Goal: Information Seeking & Learning: Learn about a topic

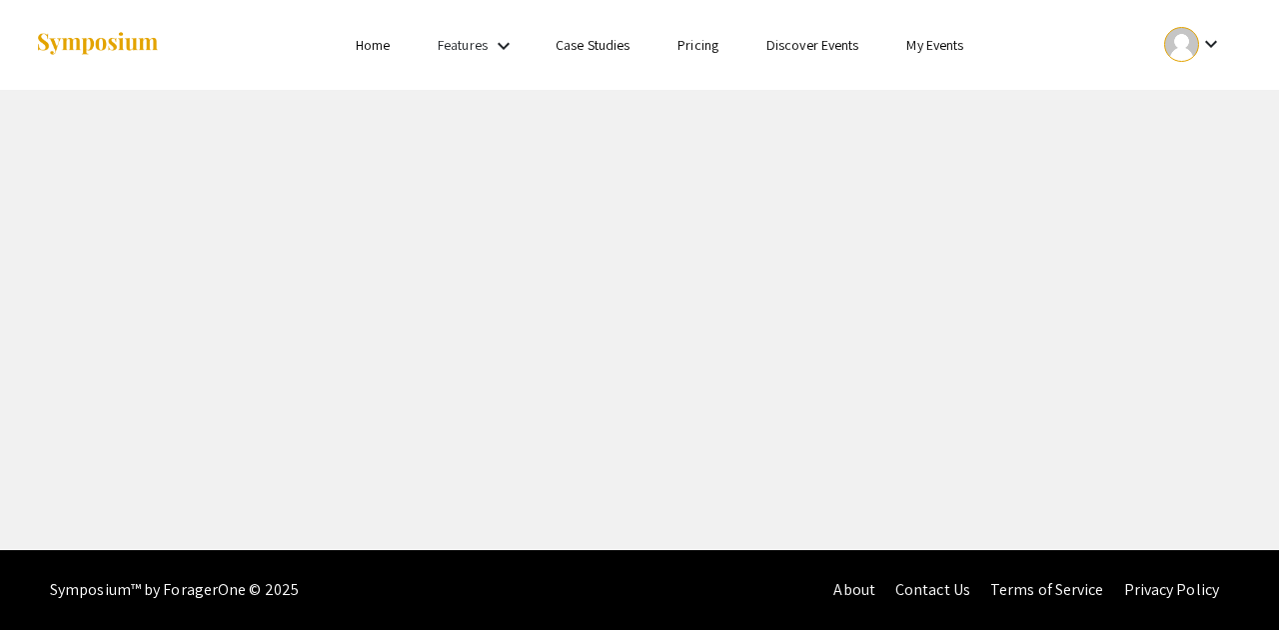
click at [1188, 55] on div at bounding box center [1181, 44] width 35 height 35
click at [1183, 145] on button "My Submissions" at bounding box center [1204, 147] width 123 height 48
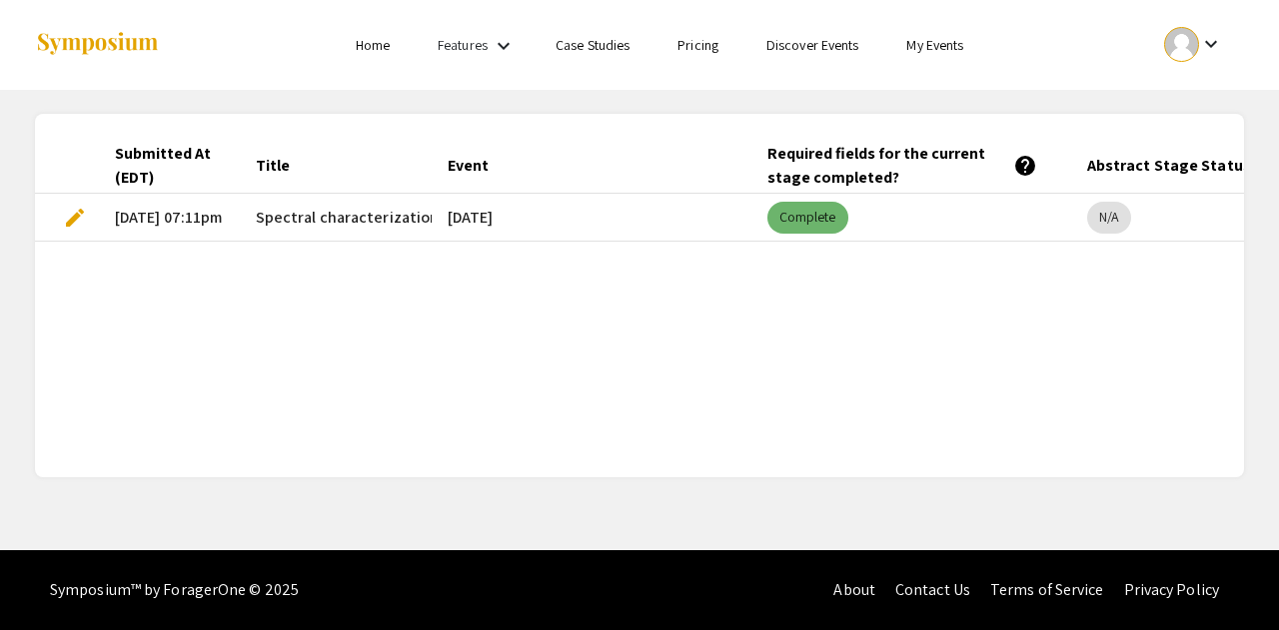
click at [809, 221] on mat-chip "Complete" at bounding box center [807, 218] width 81 height 32
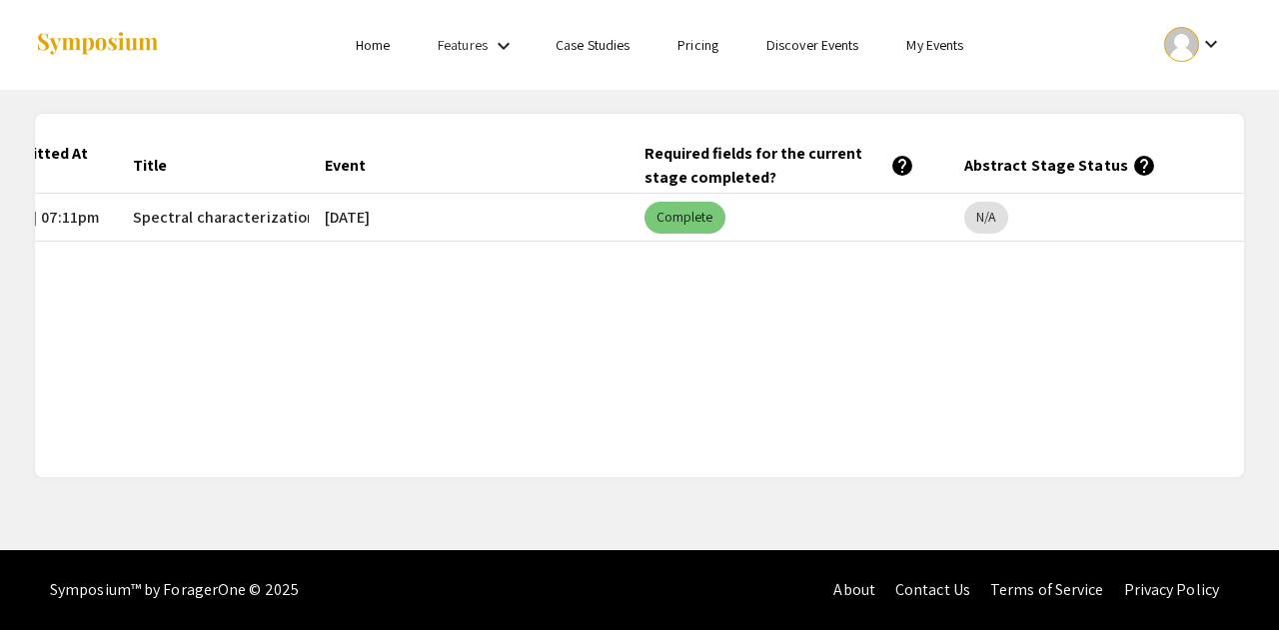
scroll to position [0, 146]
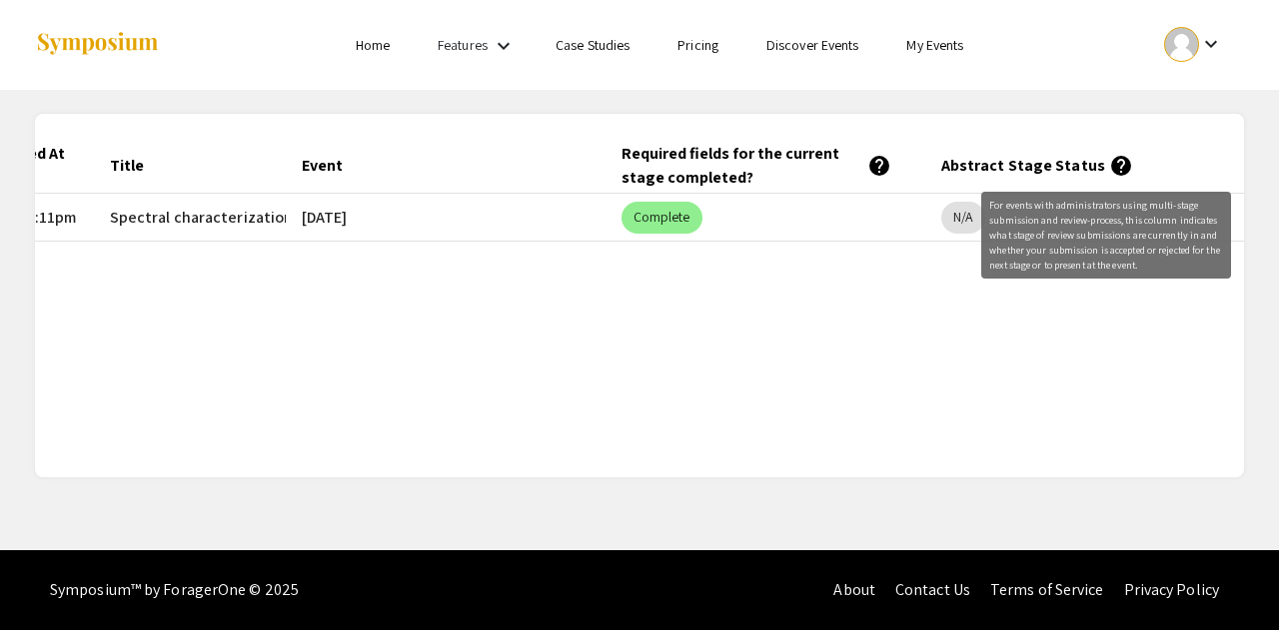
click at [1109, 168] on mat-icon "help" at bounding box center [1121, 166] width 24 height 24
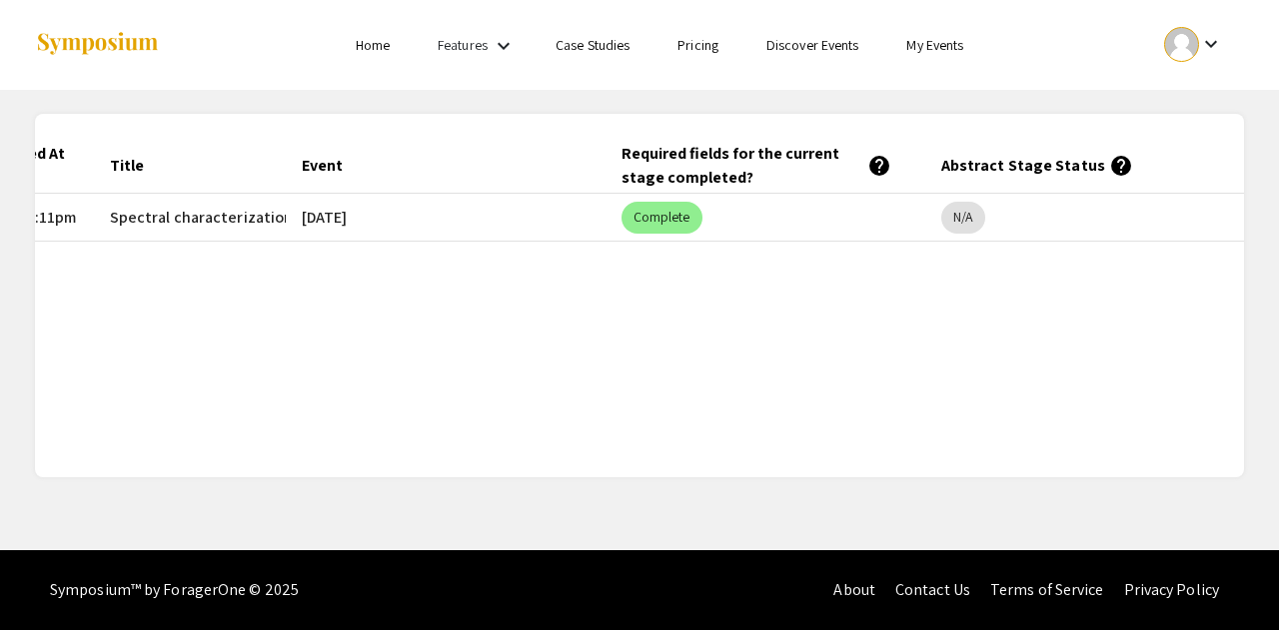
click at [1109, 168] on mat-icon "help" at bounding box center [1121, 166] width 24 height 24
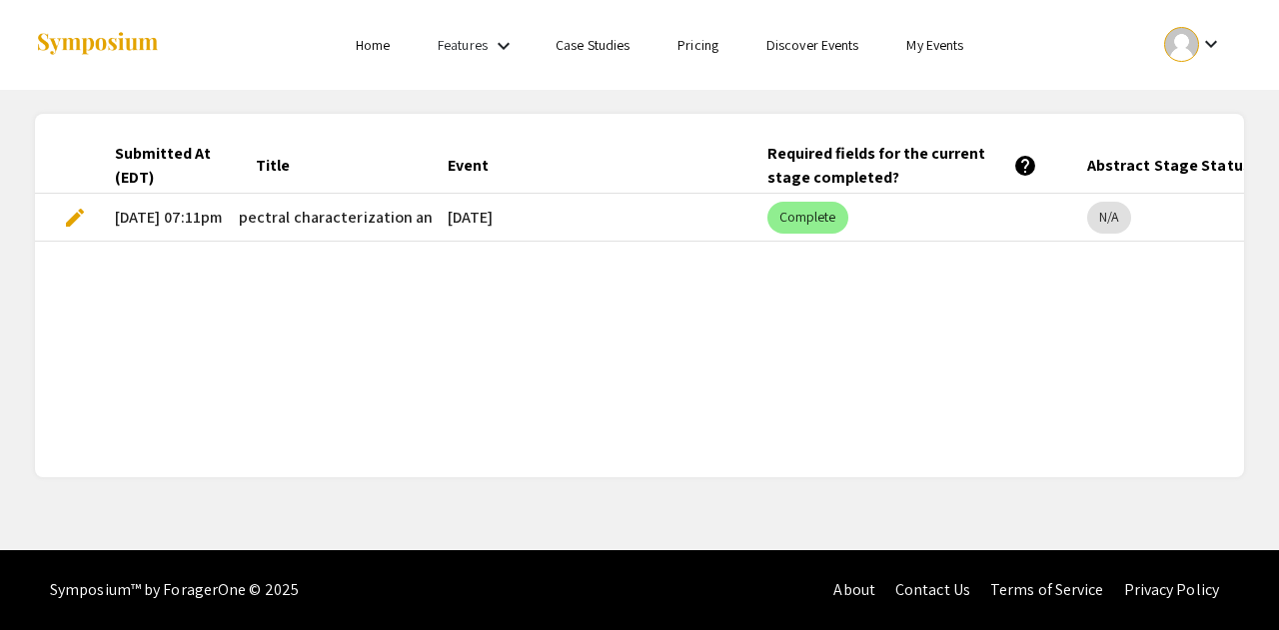
scroll to position [0, 0]
click at [817, 51] on link "Discover Events" at bounding box center [812, 45] width 93 height 18
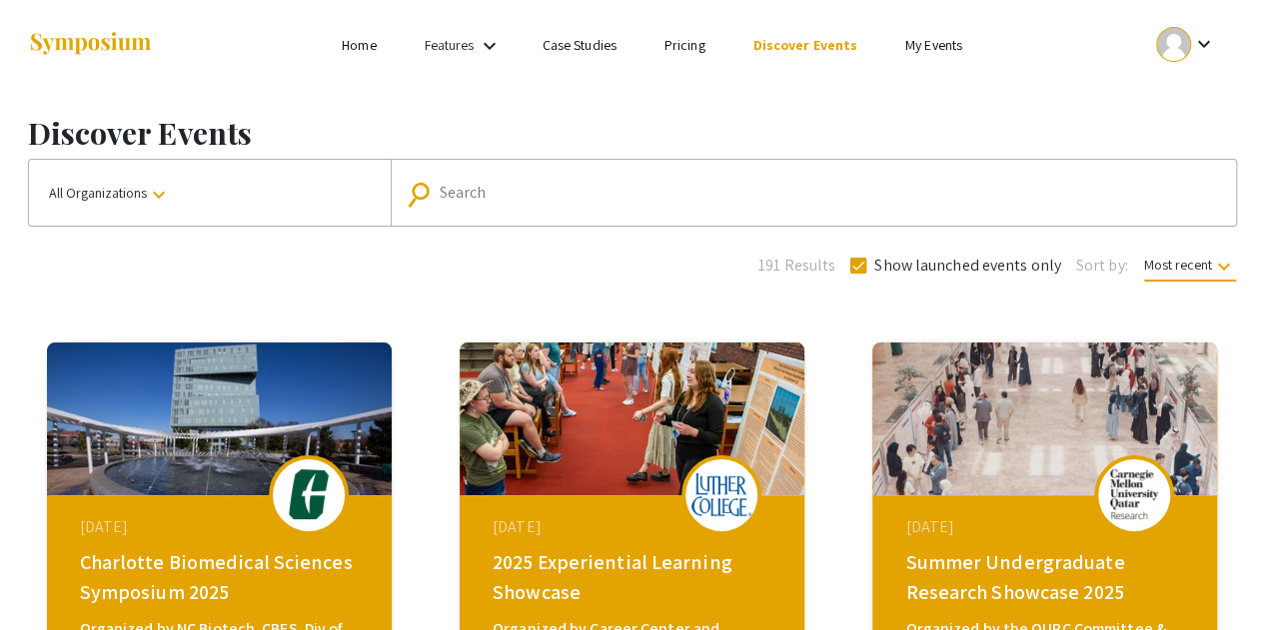
scroll to position [3, 0]
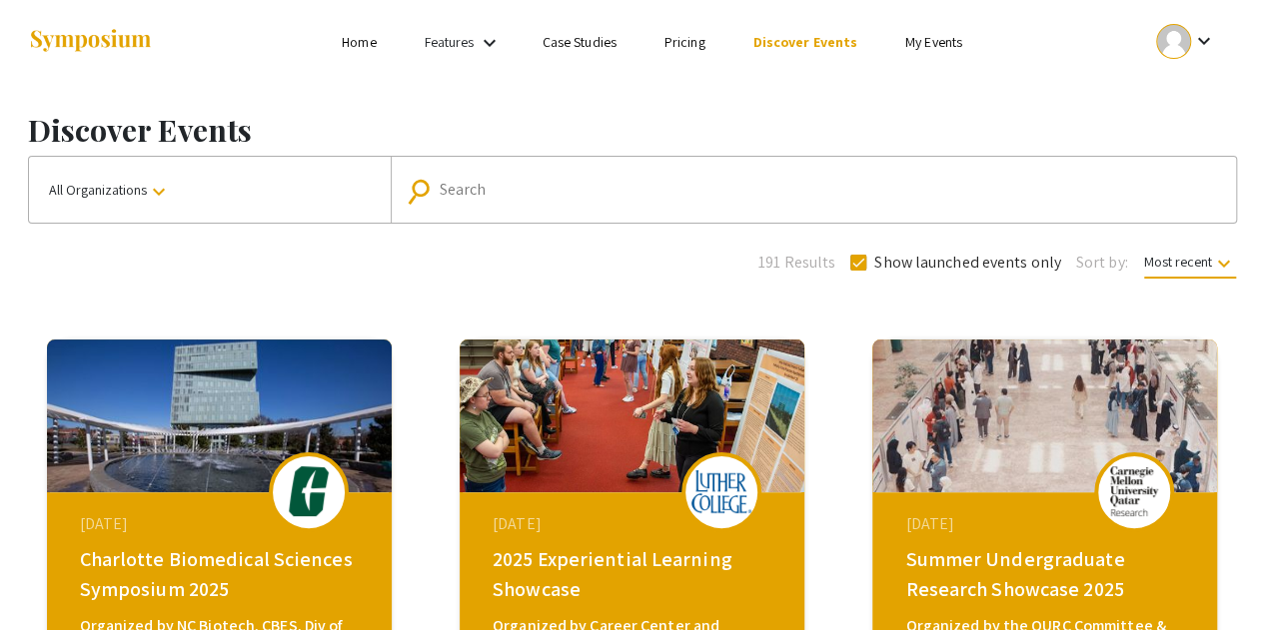
click at [579, 183] on input "Search" at bounding box center [824, 190] width 769 height 18
type input "[DATE]"
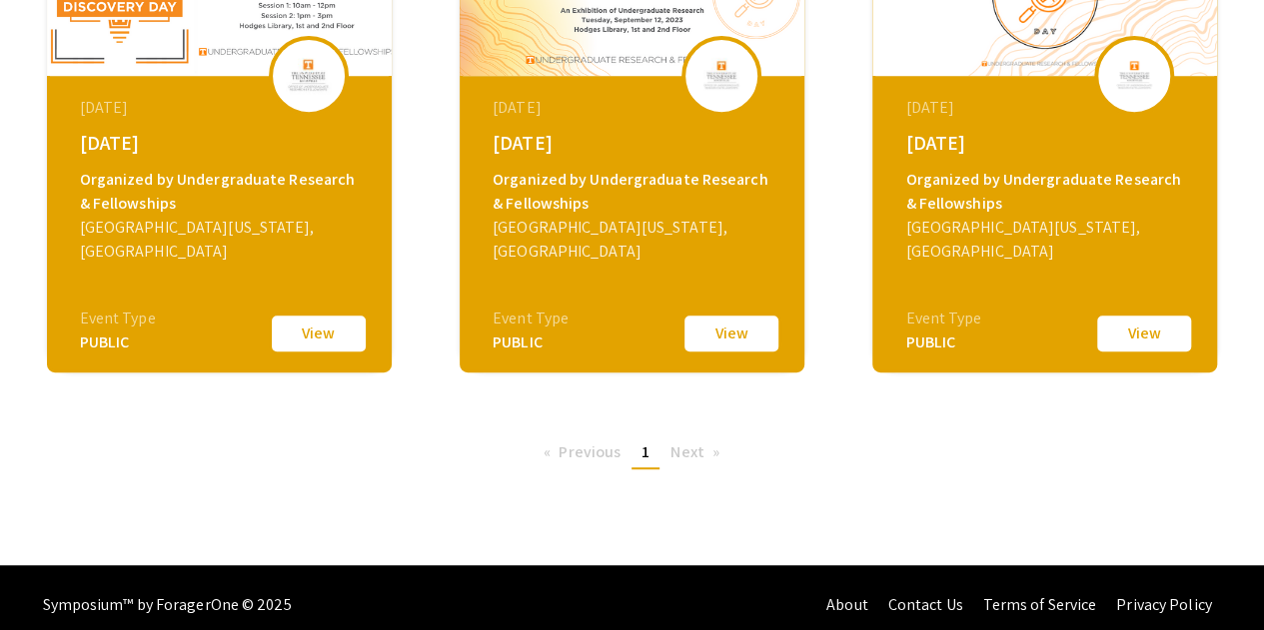
scroll to position [421, 0]
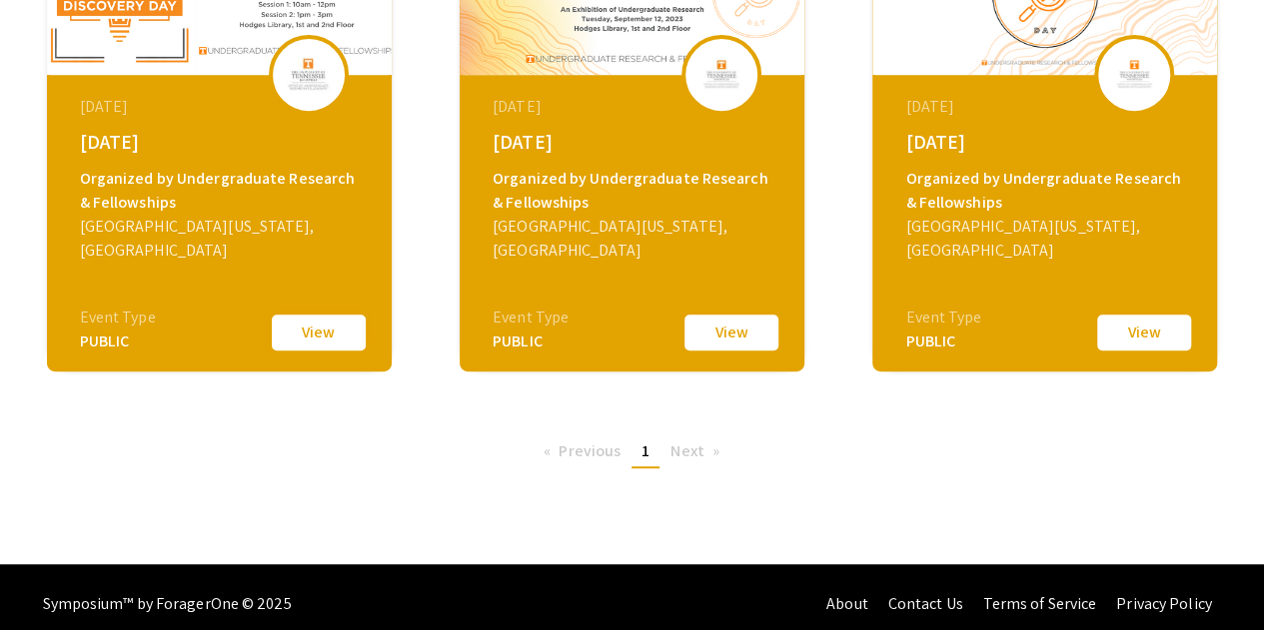
click at [324, 331] on button "View" at bounding box center [319, 333] width 100 height 42
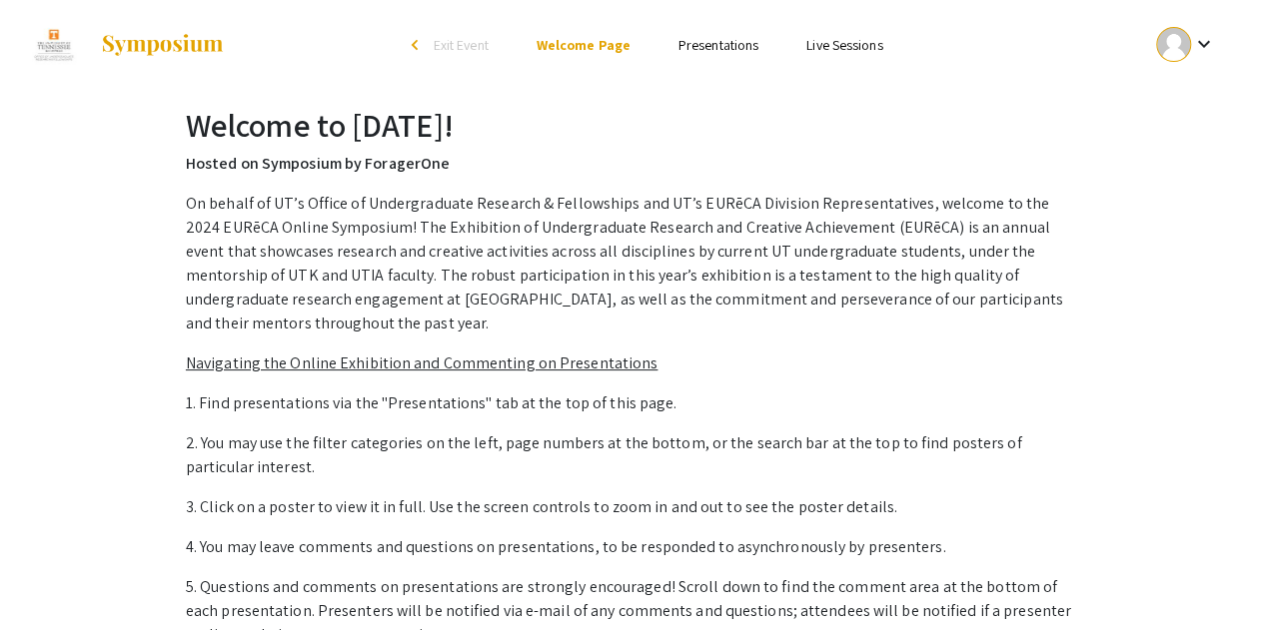
click at [425, 40] on li "arrow_back_ios Exit Event" at bounding box center [455, 45] width 115 height 24
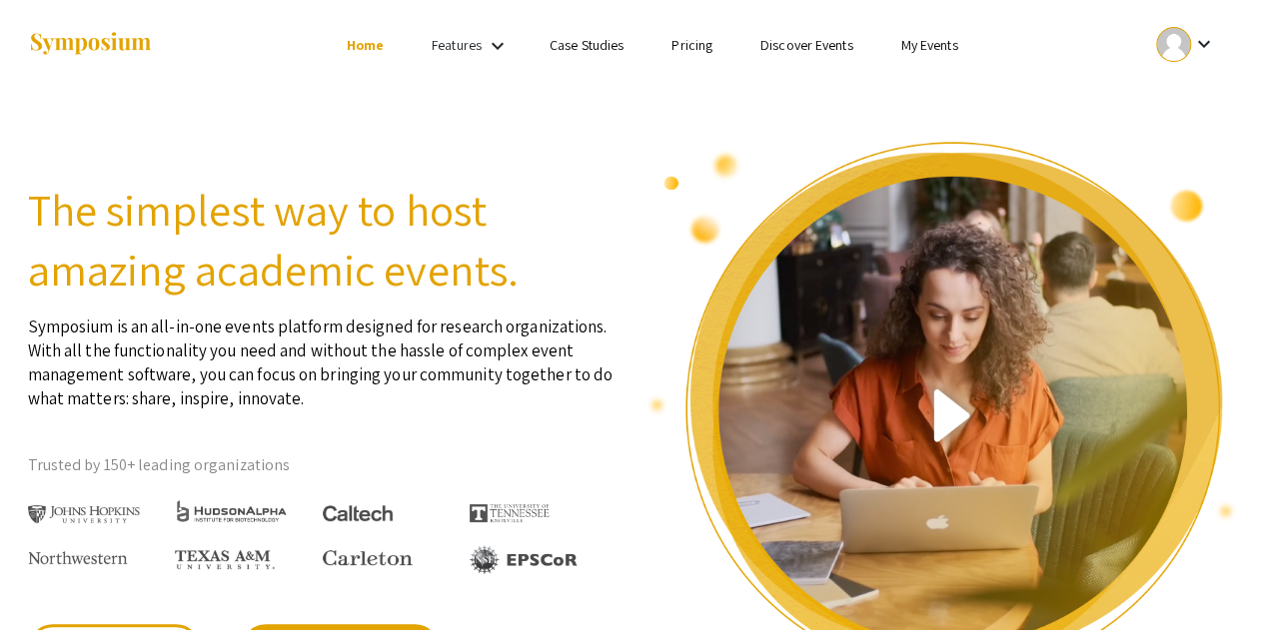
click at [833, 53] on link "Discover Events" at bounding box center [806, 45] width 93 height 18
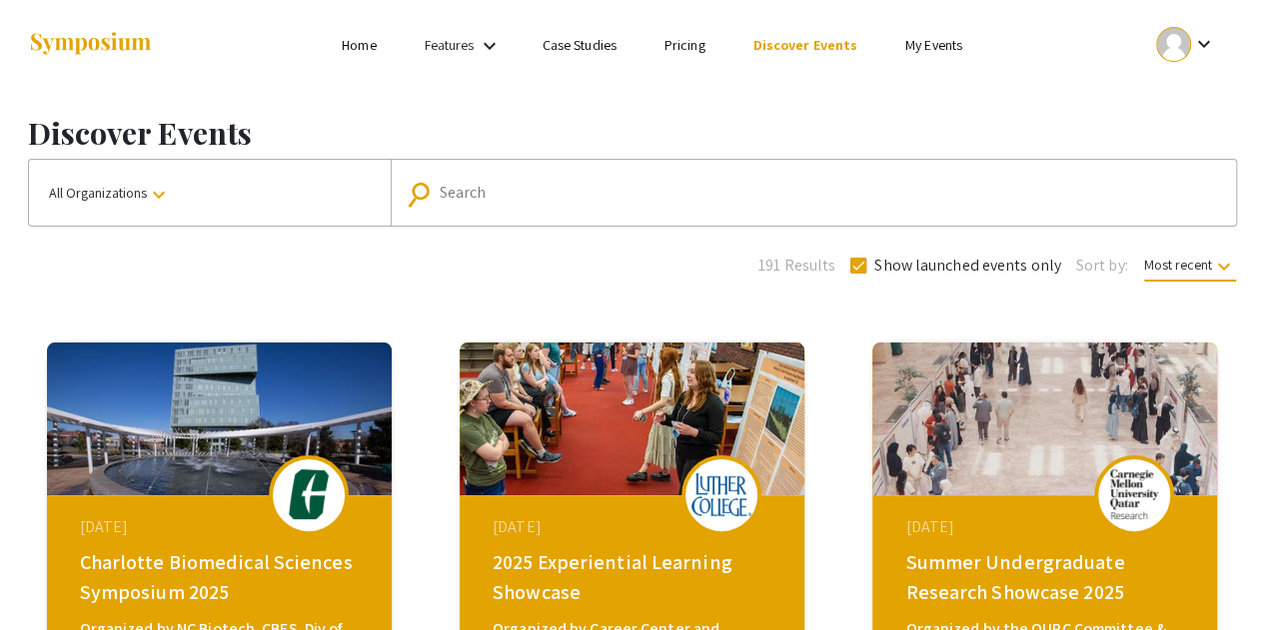
click at [533, 203] on div "Search" at bounding box center [824, 193] width 769 height 32
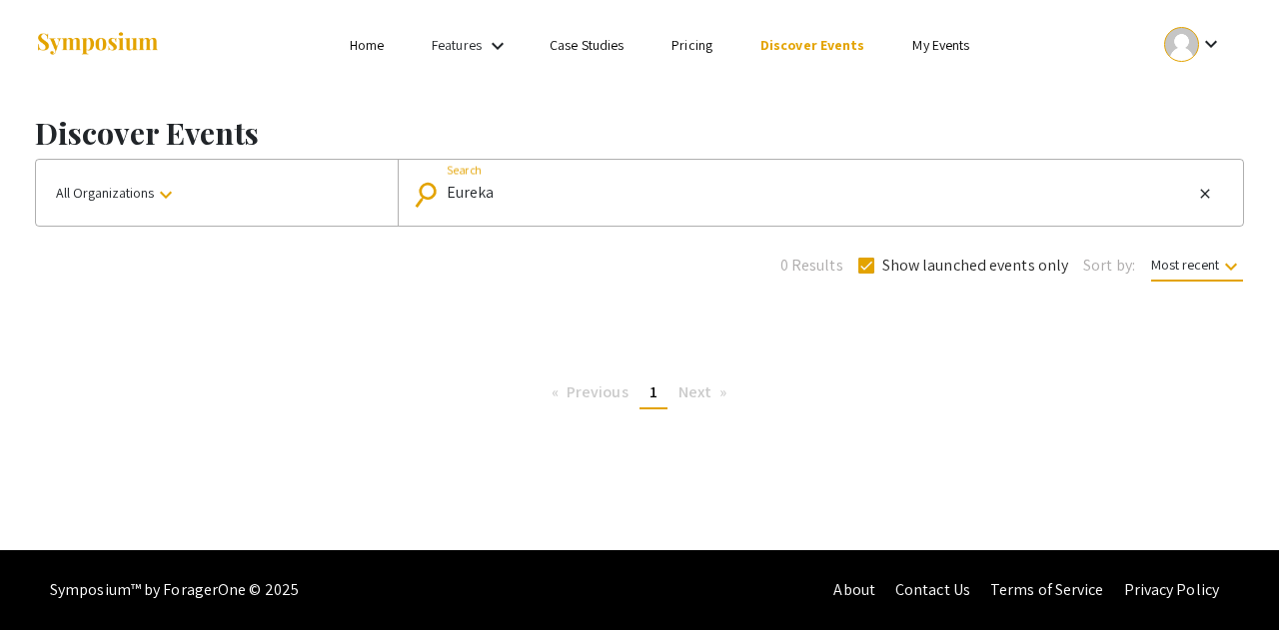
type input "Eureka"
click at [596, 201] on input "Eureka" at bounding box center [819, 193] width 745 height 18
click at [304, 195] on button "All Organizations keyboard_arrow_down" at bounding box center [217, 193] width 362 height 66
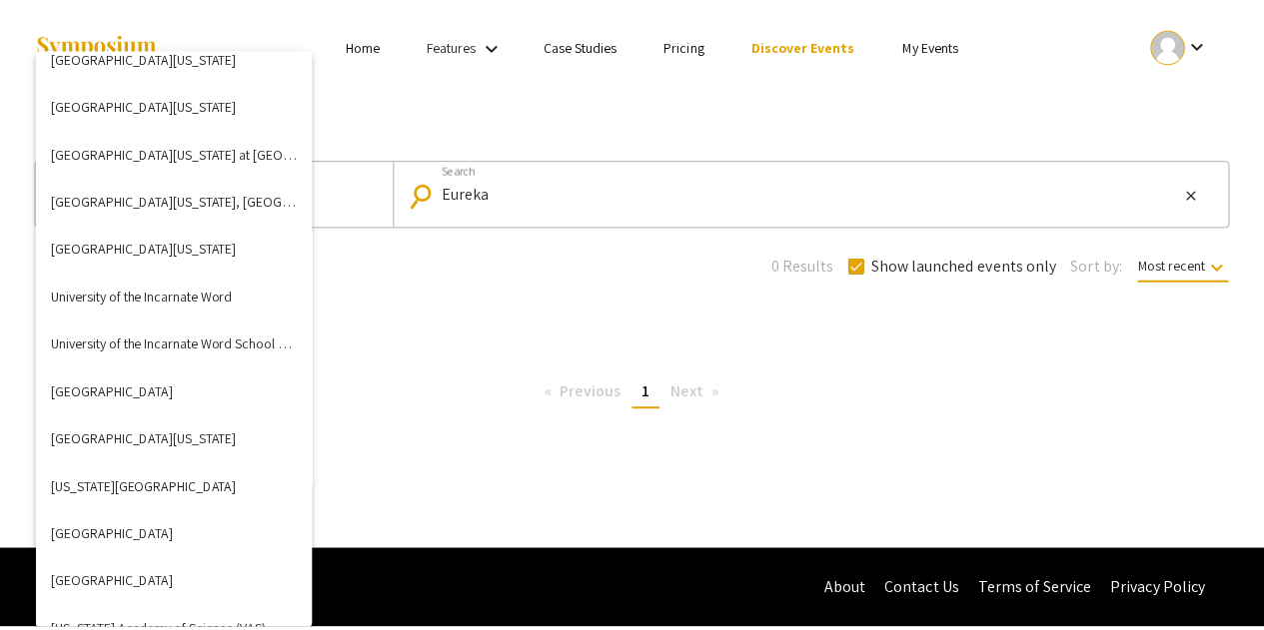
scroll to position [7171, 0]
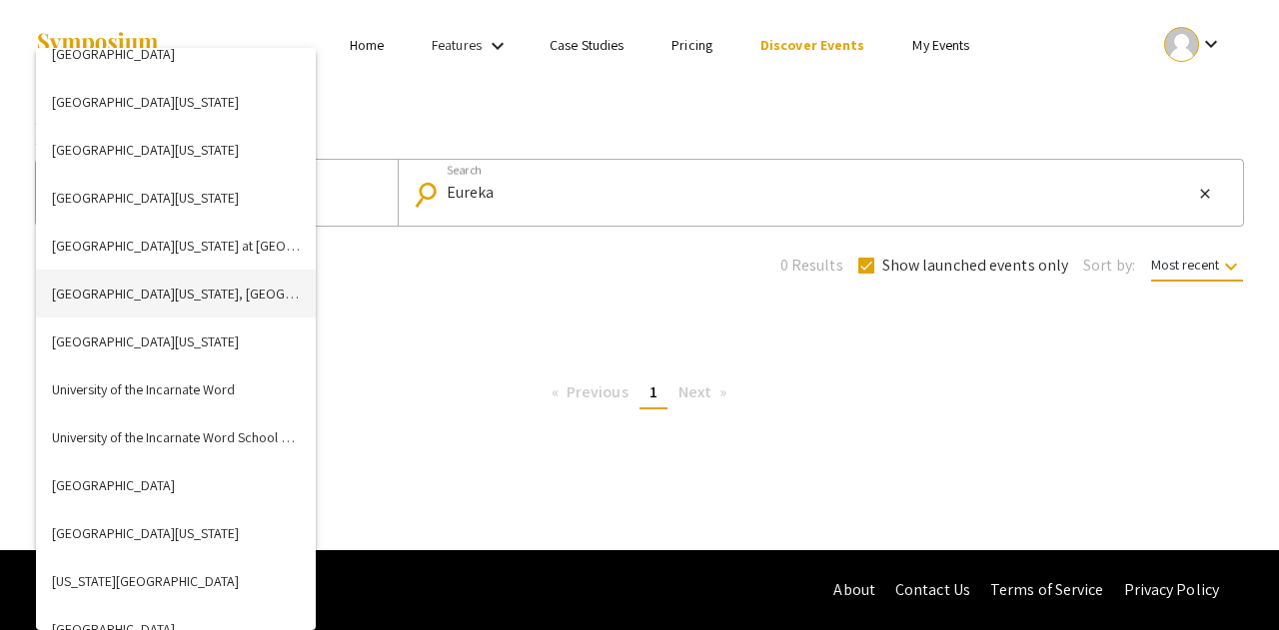
click at [199, 311] on button "[GEOGRAPHIC_DATA][US_STATE], [GEOGRAPHIC_DATA]" at bounding box center [176, 294] width 280 height 48
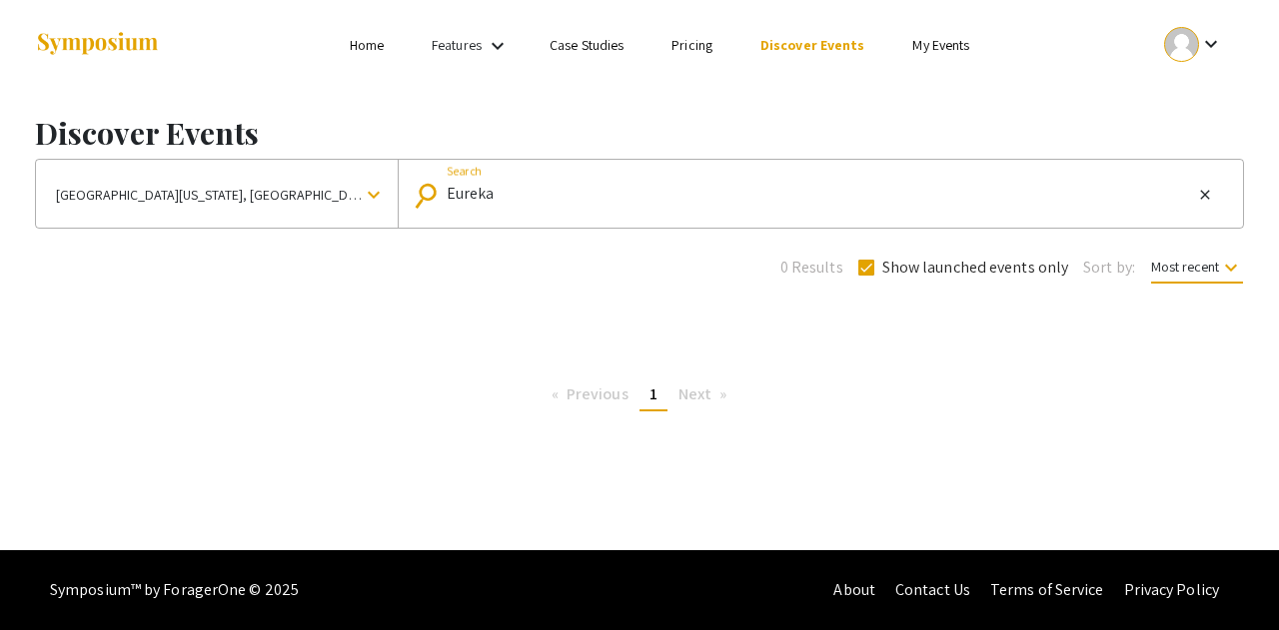
click at [569, 196] on input "Eureka" at bounding box center [819, 194] width 745 height 18
type input "E"
checkbox input "false"
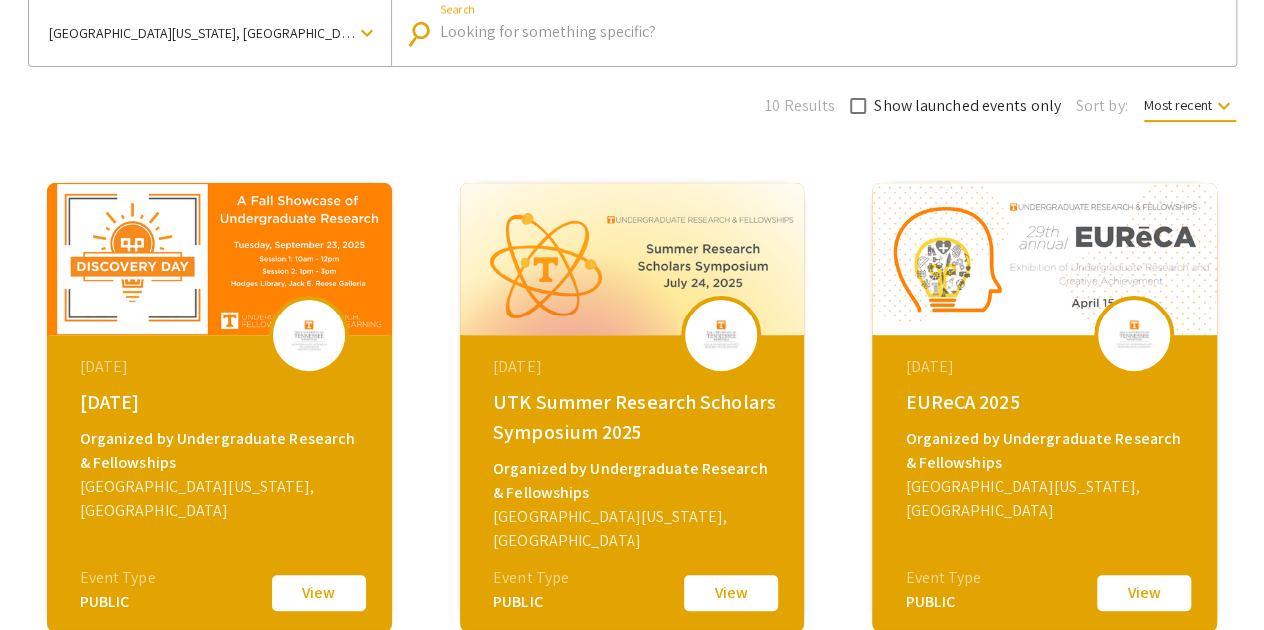
scroll to position [305, 0]
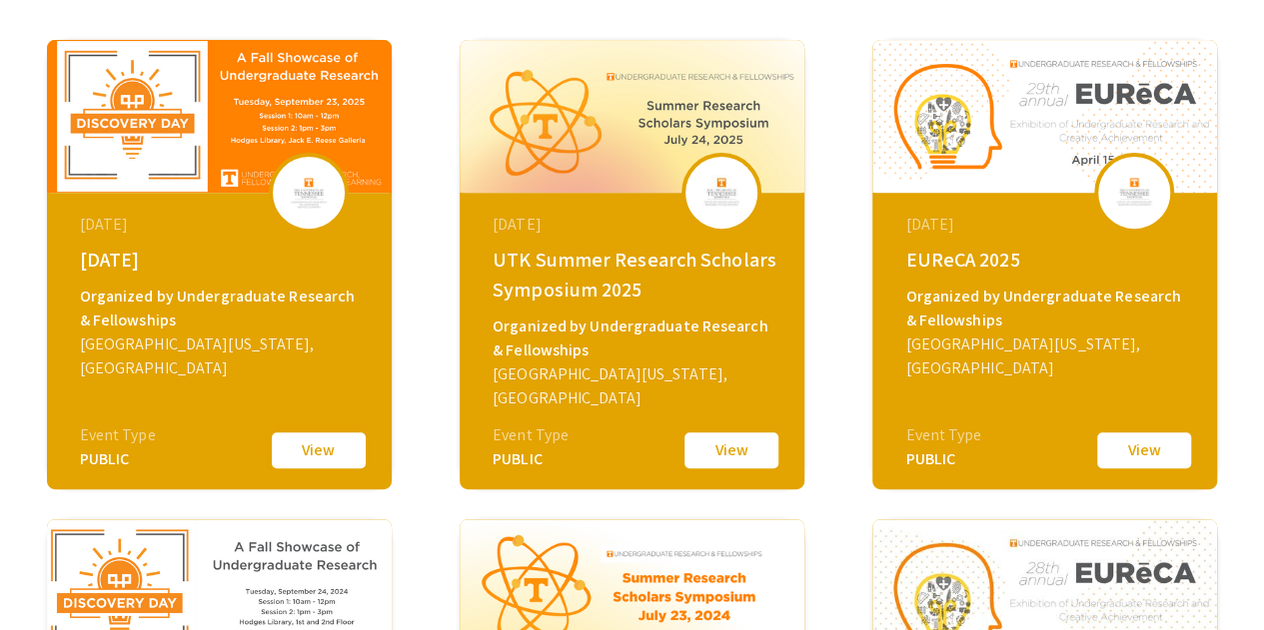
click at [324, 449] on button "View" at bounding box center [319, 451] width 100 height 42
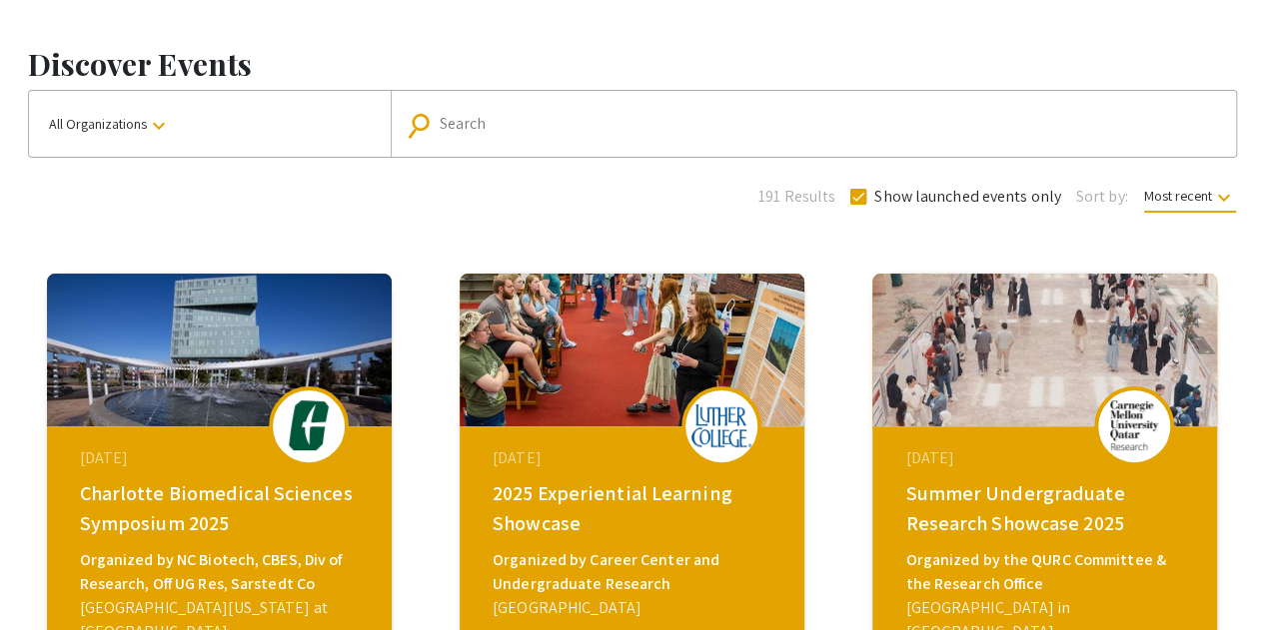
scroll to position [67, 0]
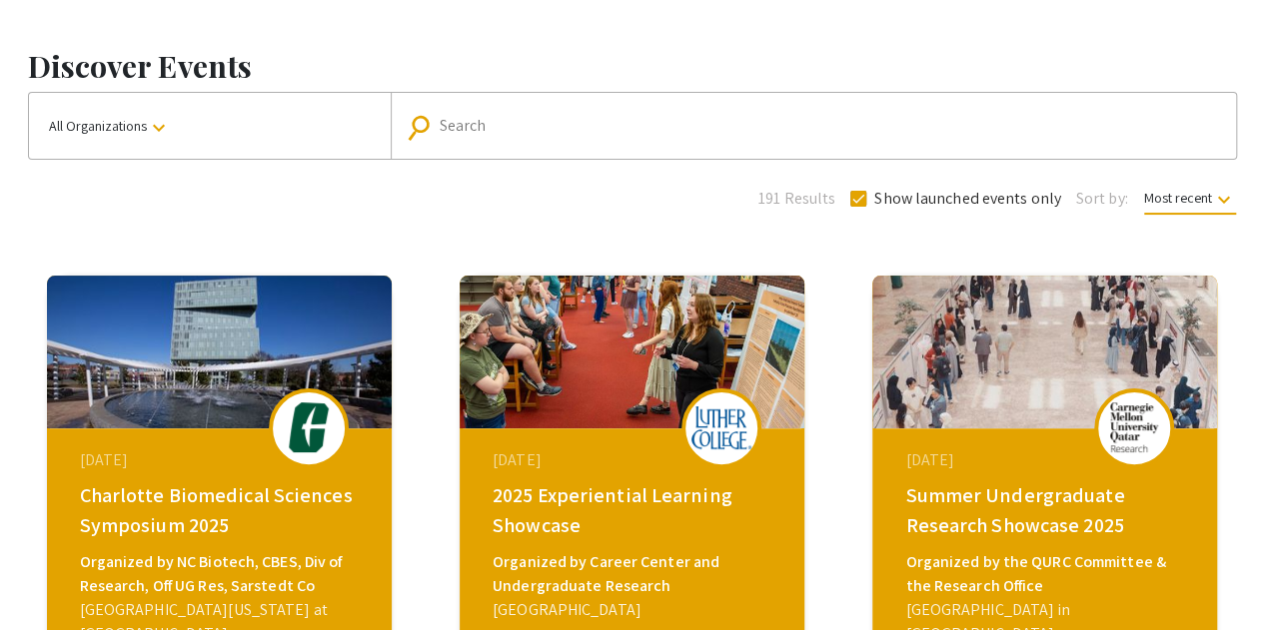
click at [349, 145] on button "All Organizations keyboard_arrow_down" at bounding box center [210, 126] width 362 height 66
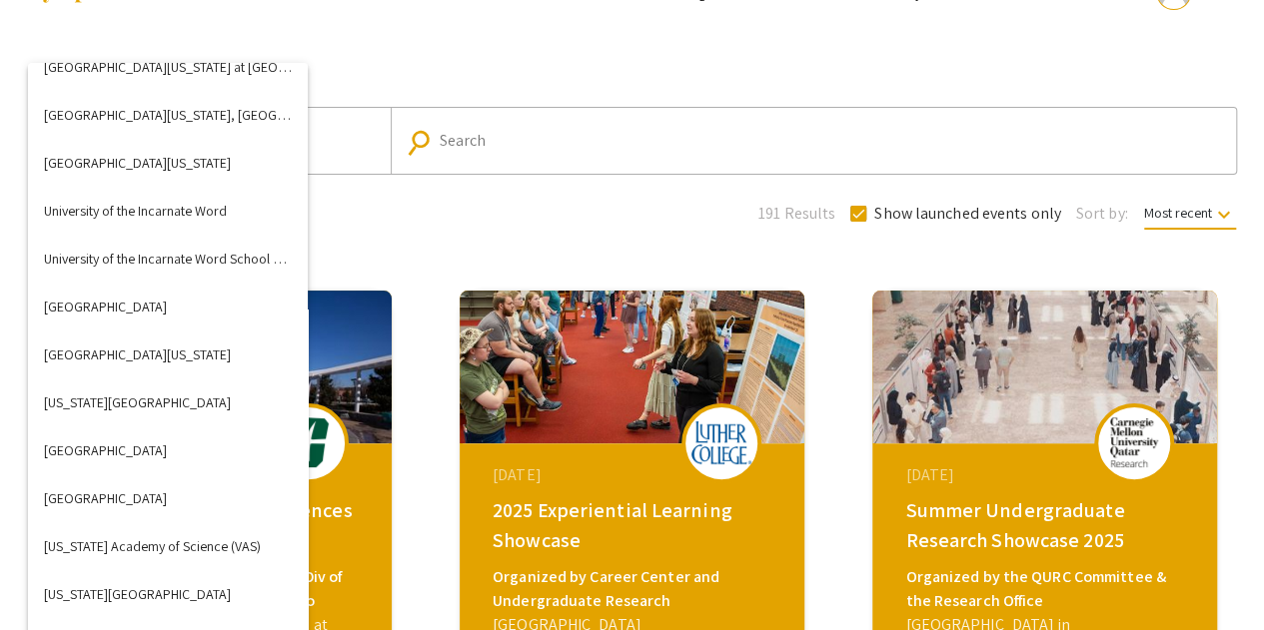
scroll to position [7361, 0]
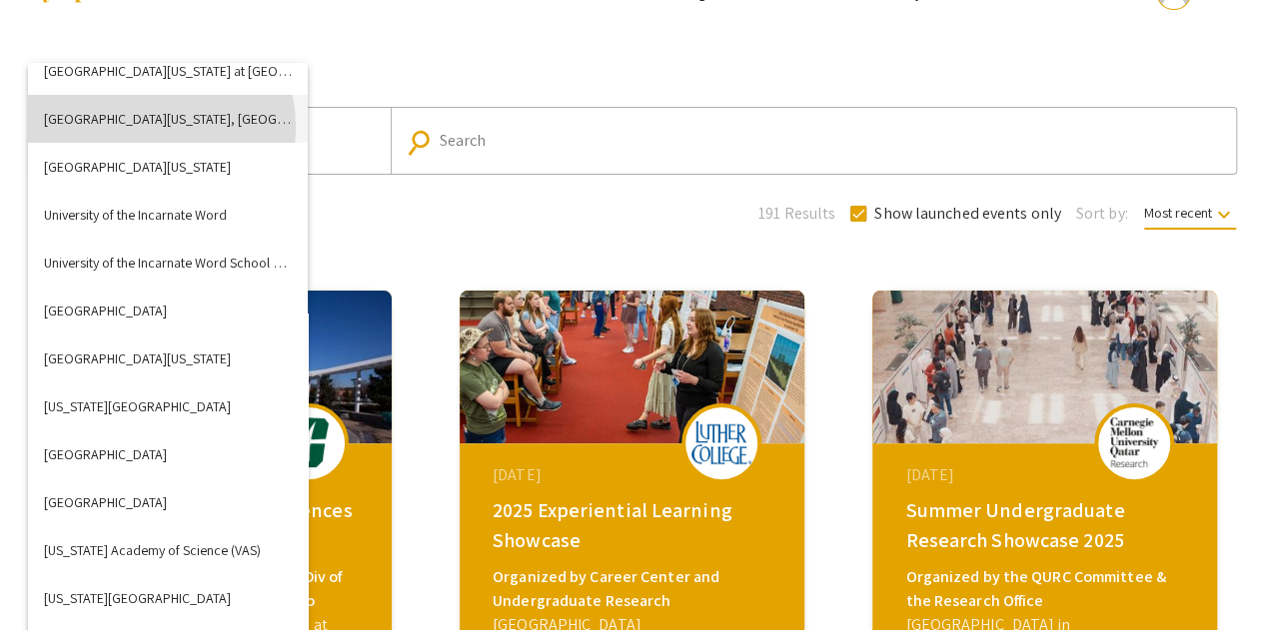
click at [136, 126] on button "[GEOGRAPHIC_DATA][US_STATE], [GEOGRAPHIC_DATA]" at bounding box center [168, 119] width 280 height 48
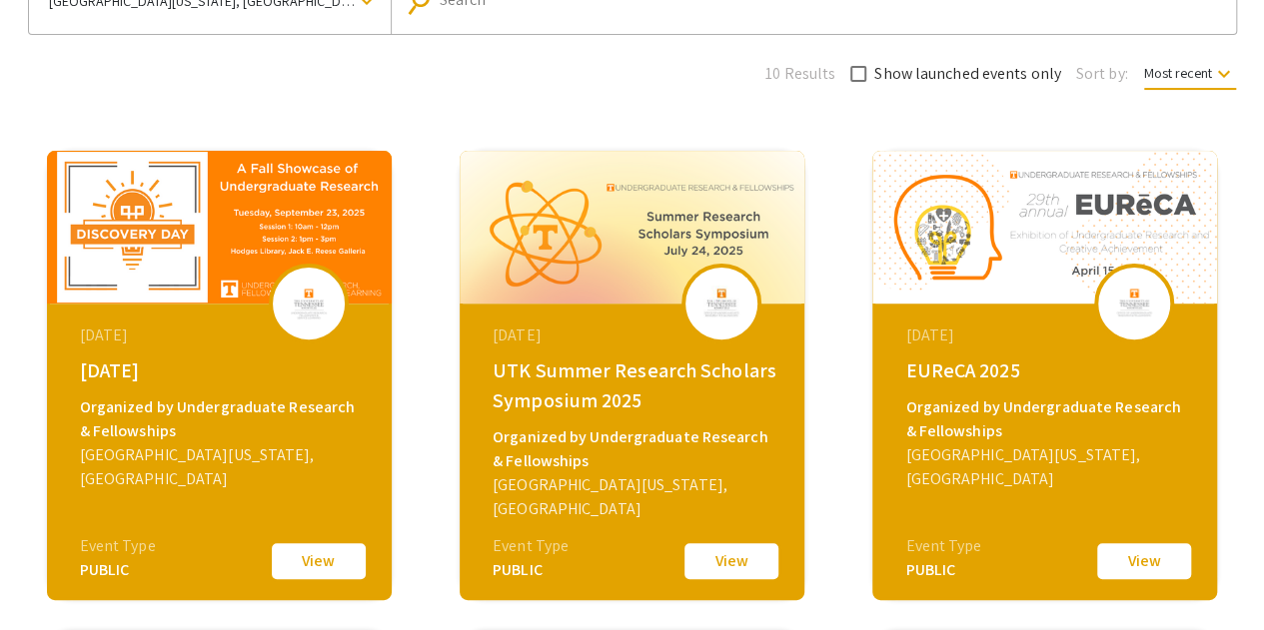
scroll to position [195, 0]
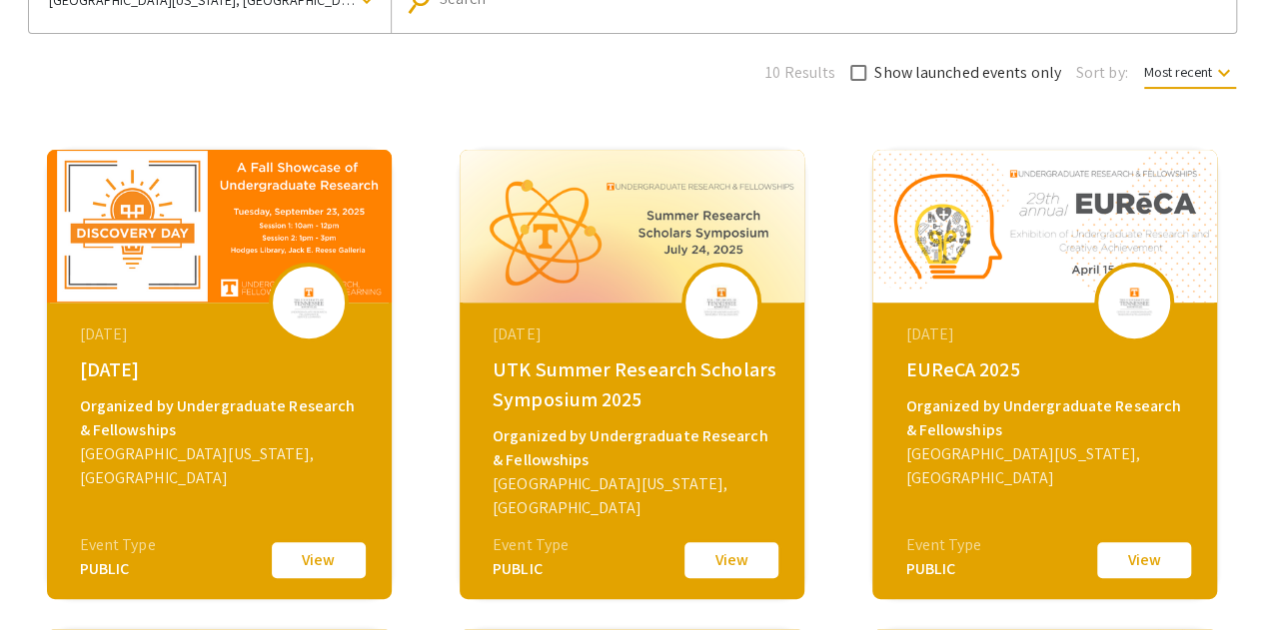
drag, startPoint x: 733, startPoint y: 564, endPoint x: 623, endPoint y: 469, distance: 145.9
drag, startPoint x: 623, startPoint y: 469, endPoint x: 427, endPoint y: 424, distance: 201.9
click at [427, 424] on div "[DATE] UTK Summer Research Scholars Symposium 2025 Organized by Undergraduate R…" at bounding box center [632, 375] width 413 height 480
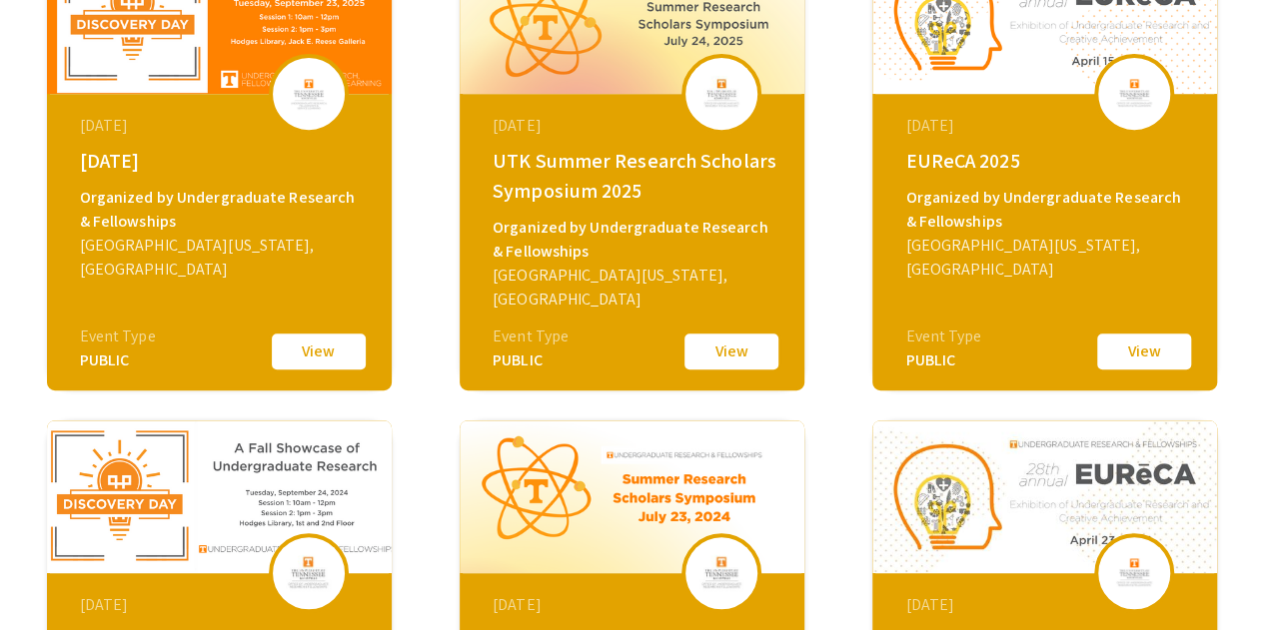
scroll to position [399, 0]
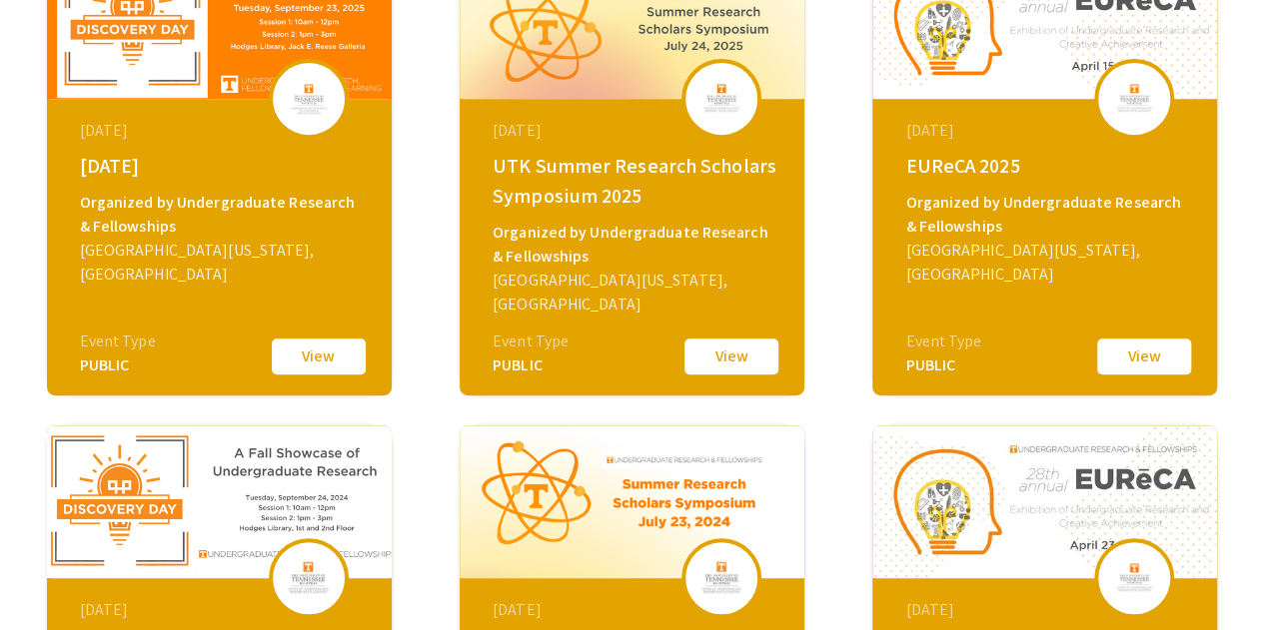
click at [1163, 367] on button "View" at bounding box center [1144, 357] width 100 height 42
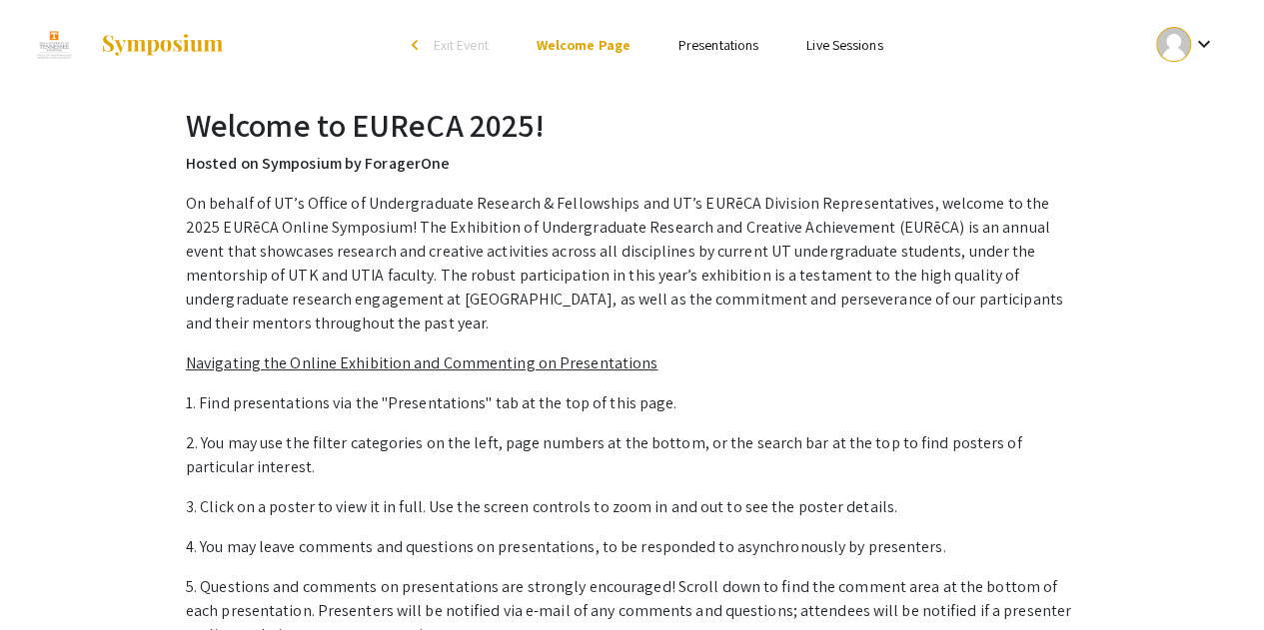
click at [713, 49] on link "Presentations" at bounding box center [718, 45] width 80 height 18
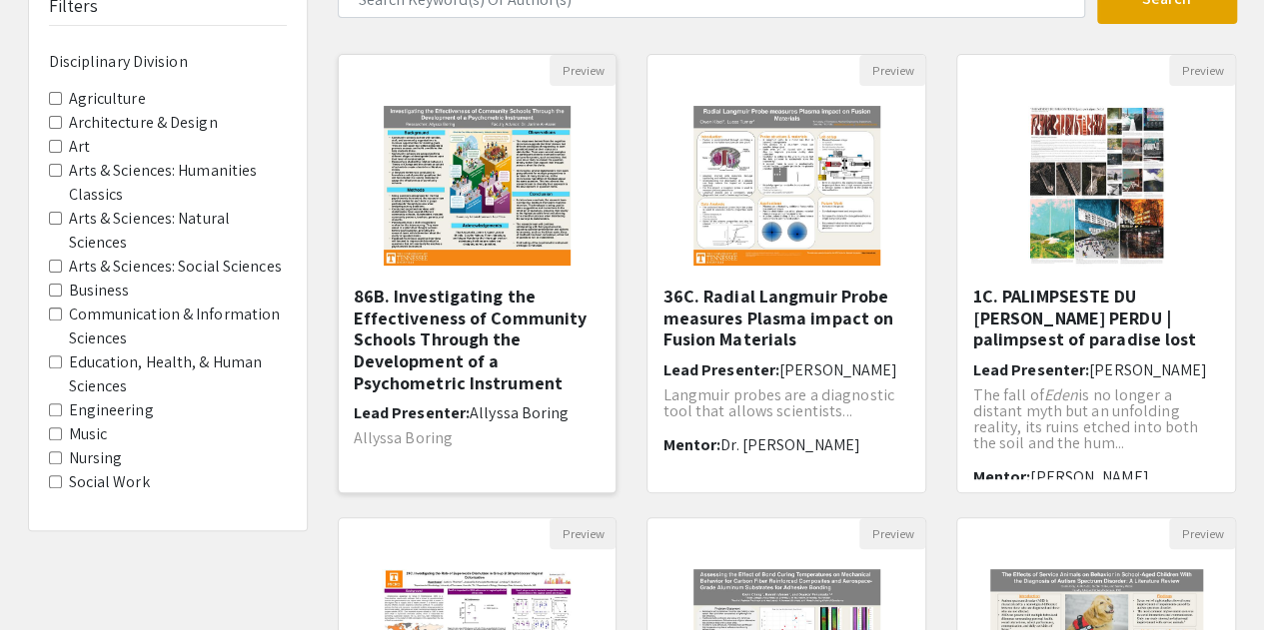
scroll to position [156, 0]
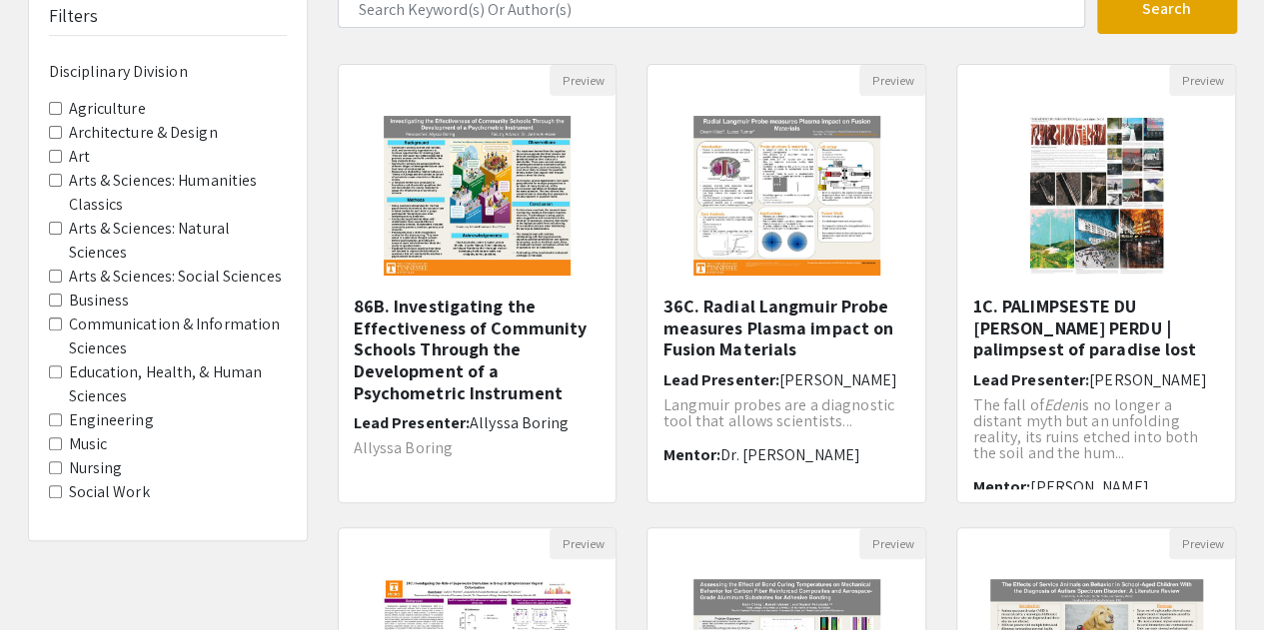
click at [100, 423] on label "Engineering" at bounding box center [111, 421] width 85 height 24
click at [62, 423] on Division-Engineering "Engineering" at bounding box center [55, 420] width 13 height 13
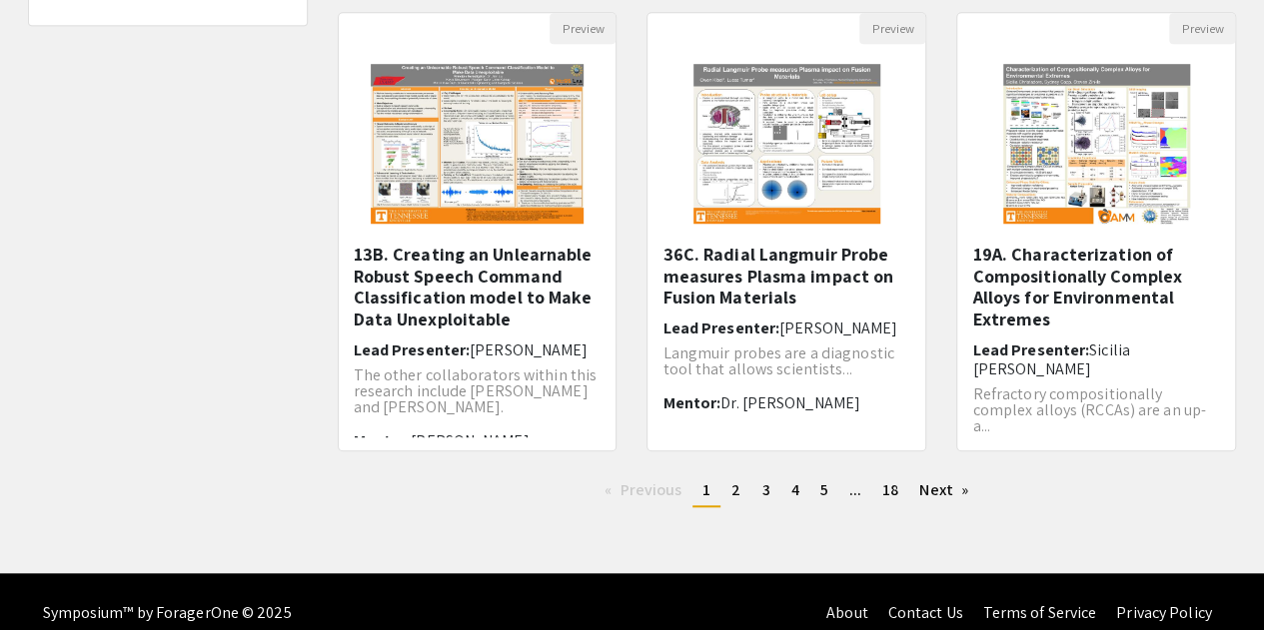
scroll to position [693, 0]
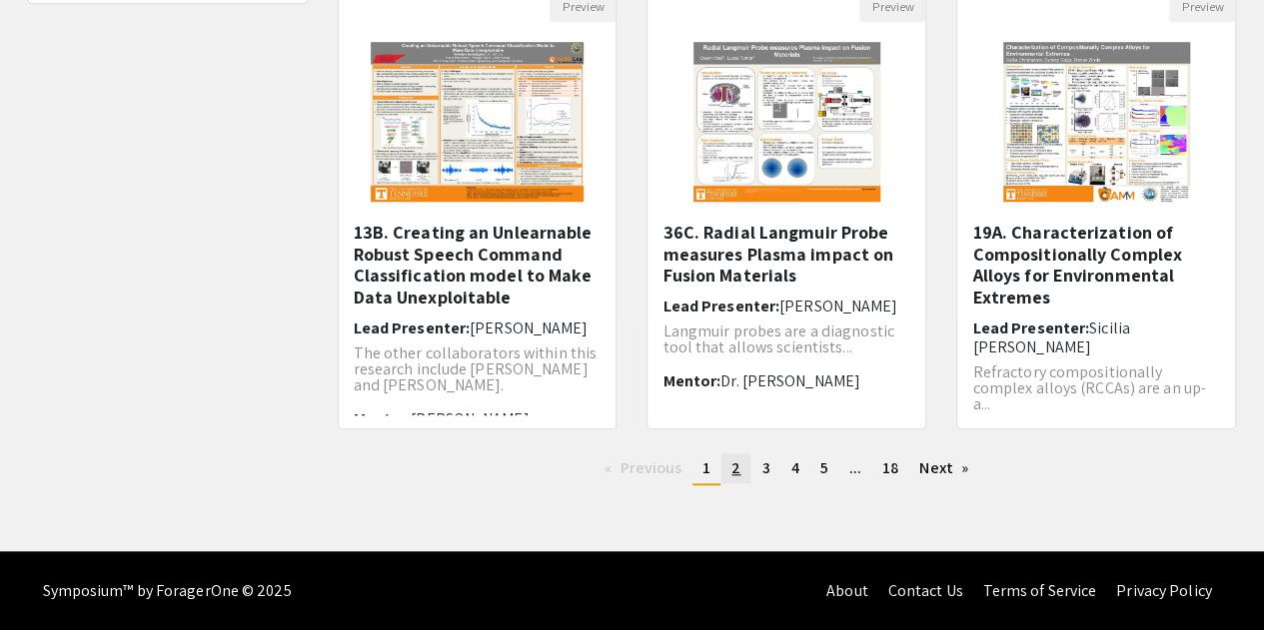
click at [738, 477] on span "2" at bounding box center [735, 468] width 9 height 21
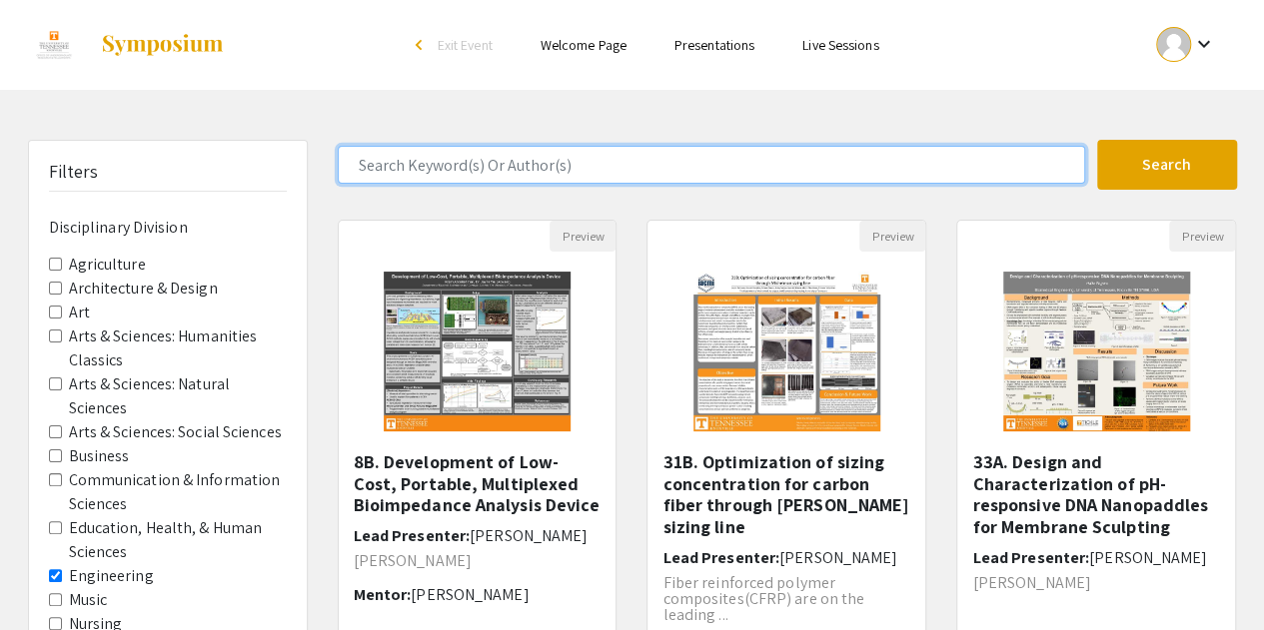
click at [595, 163] on input "Search Keyword(s) Or Author(s)" at bounding box center [711, 165] width 747 height 38
type input "[PERSON_NAME]"
click at [1097, 140] on button "Search" at bounding box center [1167, 165] width 140 height 50
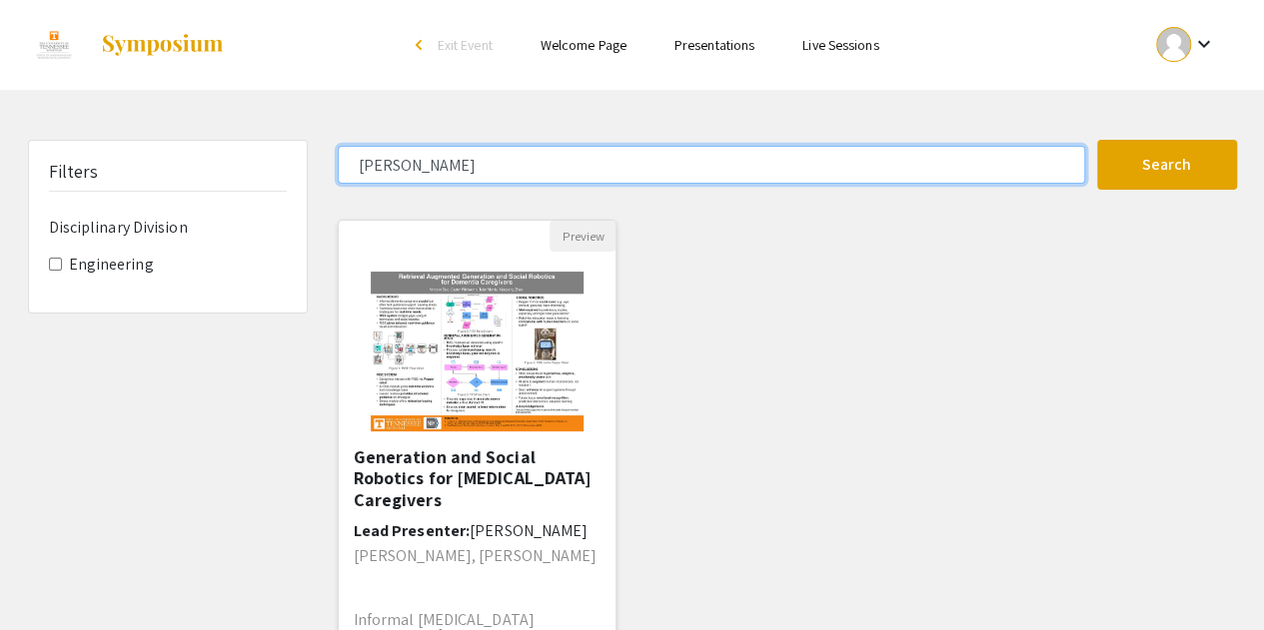
scroll to position [28, 0]
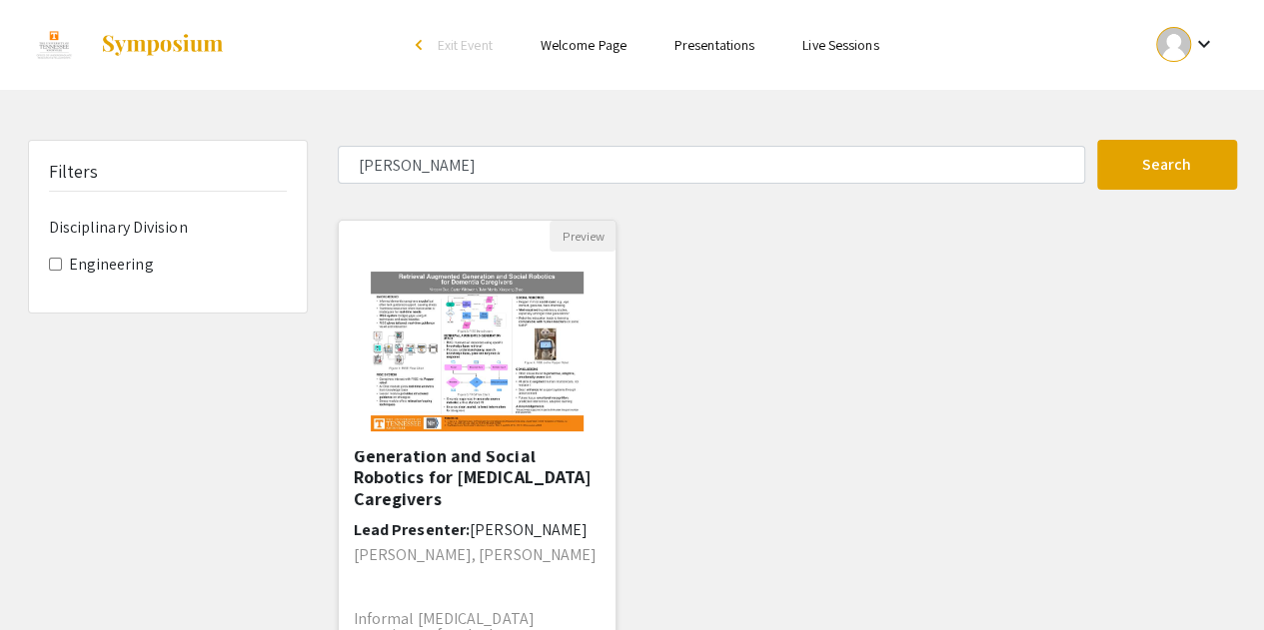
click at [499, 337] on img at bounding box center [477, 352] width 253 height 200
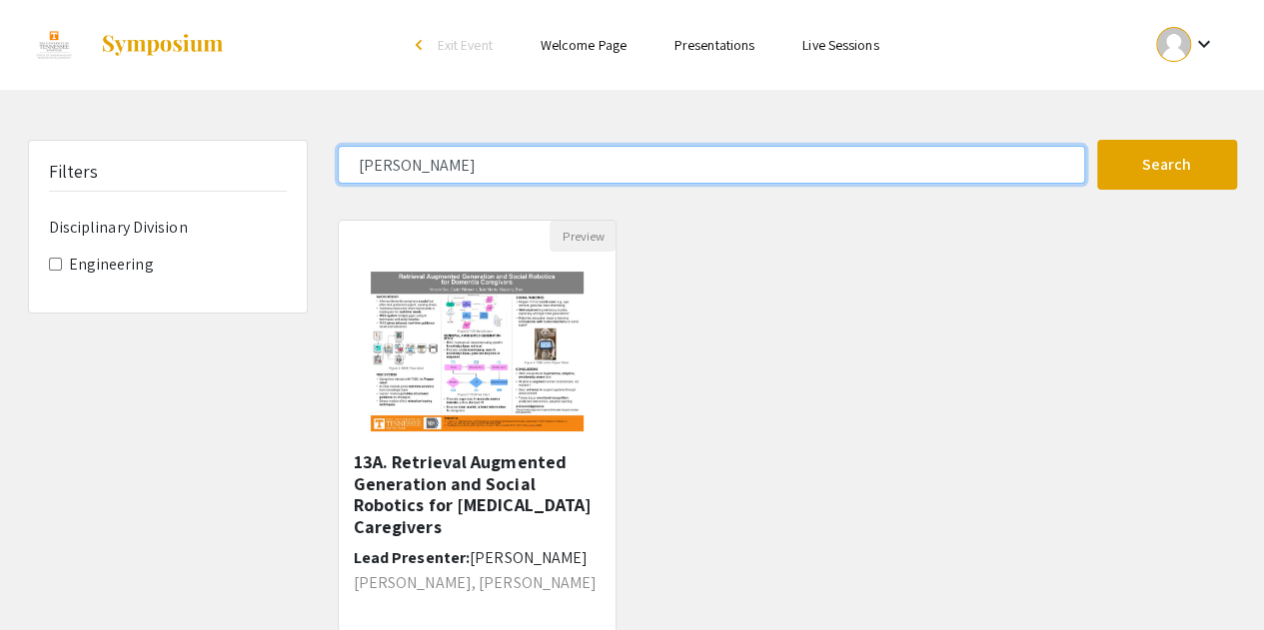
click at [454, 153] on input "[PERSON_NAME]" at bounding box center [711, 165] width 747 height 38
type input "v"
click at [1097, 140] on button "Search" at bounding box center [1167, 165] width 140 height 50
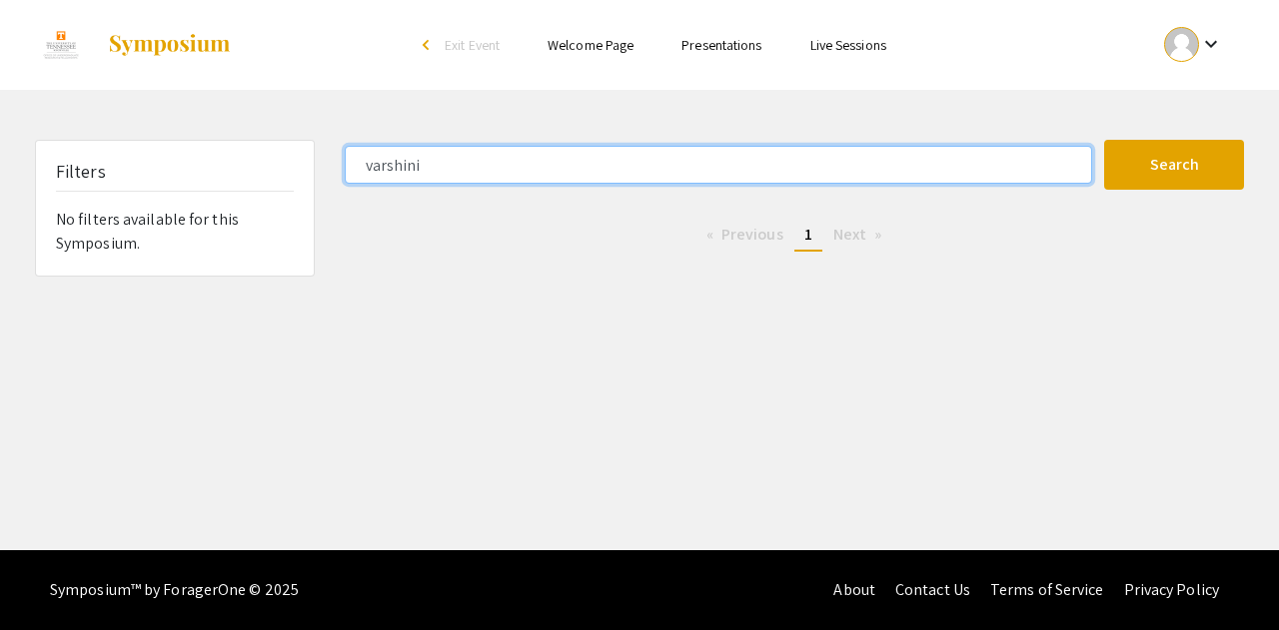
click at [386, 172] on input "varshini" at bounding box center [718, 165] width 747 height 38
click at [1104, 140] on button "Search" at bounding box center [1174, 165] width 140 height 50
drag, startPoint x: 446, startPoint y: 162, endPoint x: 338, endPoint y: 181, distance: 109.6
click at [338, 181] on div "vaarshini" at bounding box center [717, 165] width 774 height 38
type input "m"
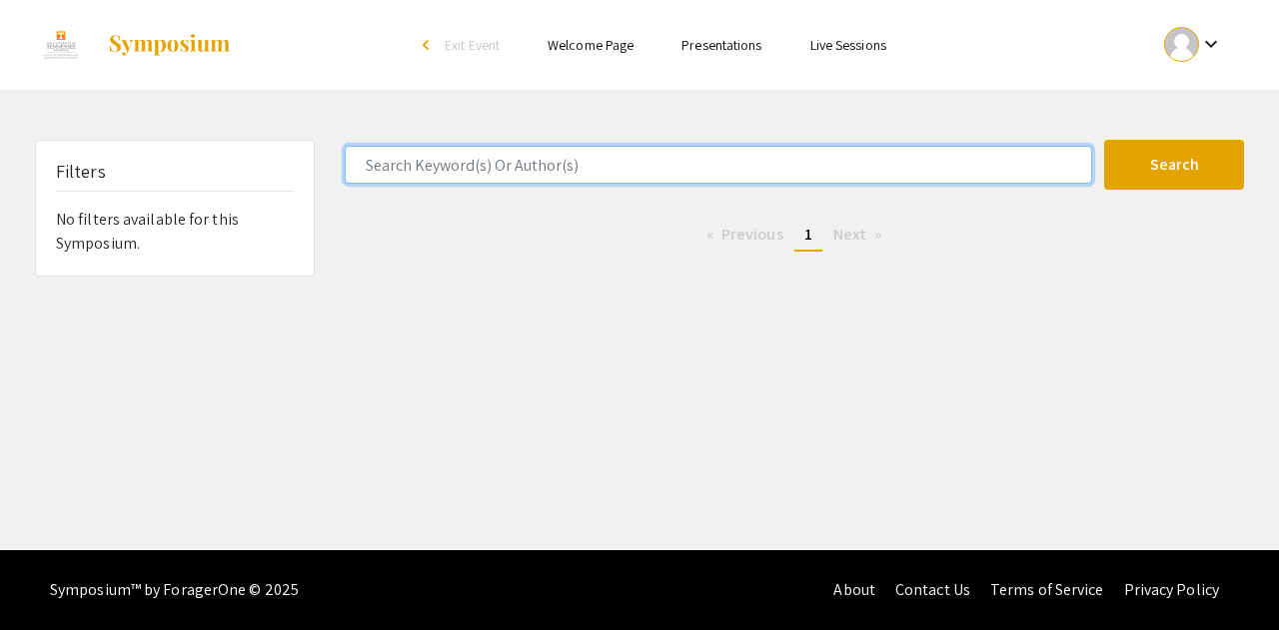
click at [397, 156] on input "Search Keyword(s) Or Author(s)" at bounding box center [718, 165] width 747 height 38
type input "v"
click at [514, 175] on input "v" at bounding box center [718, 165] width 747 height 38
paste input "Mohaanavarshini"
click at [1104, 140] on button "Search" at bounding box center [1174, 165] width 140 height 50
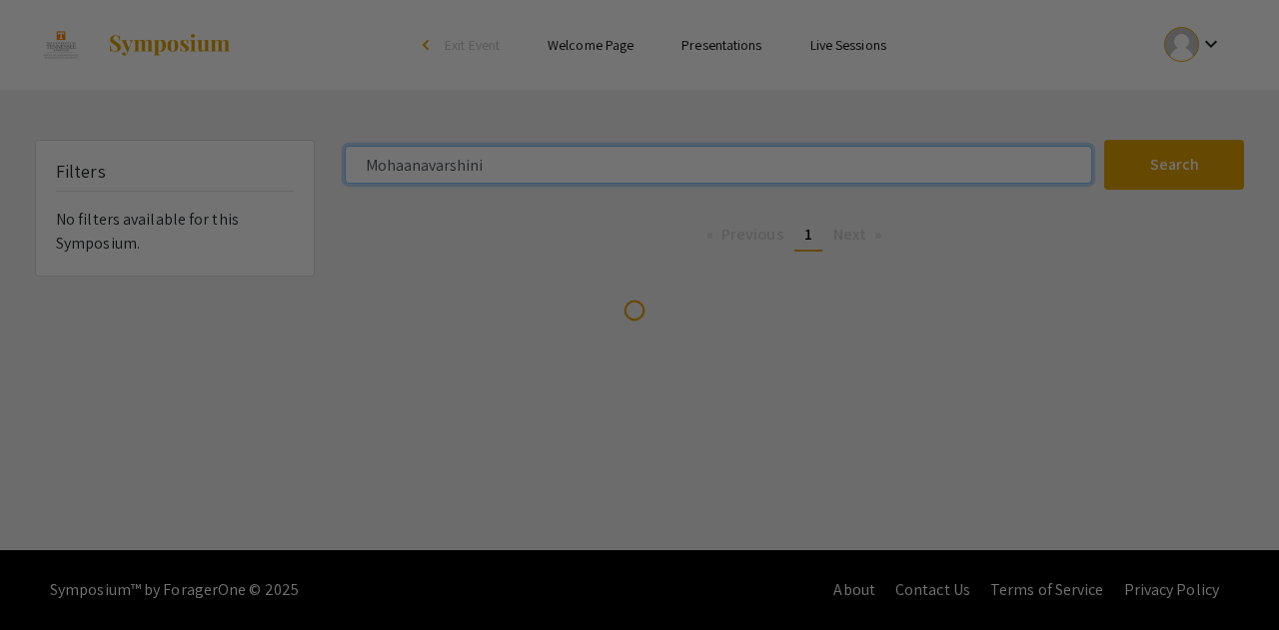
click at [1104, 140] on button "Search" at bounding box center [1174, 165] width 140 height 50
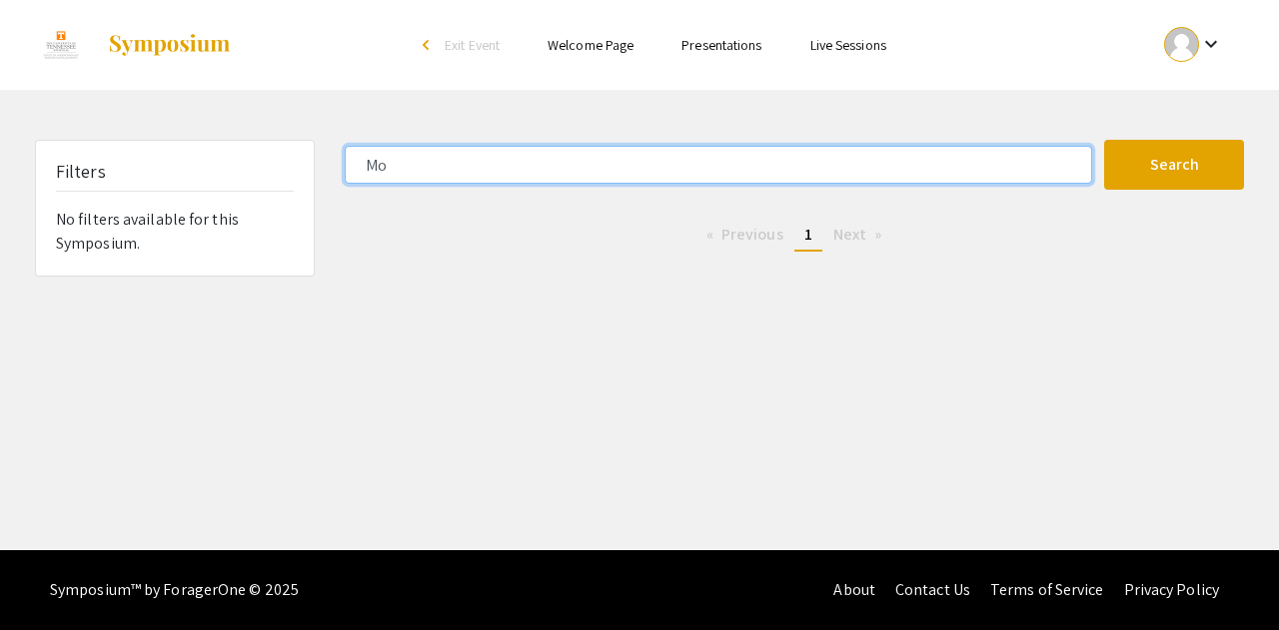
type input "M"
click at [792, 151] on input "Search Keyword(s) Or Author(s)" at bounding box center [718, 165] width 747 height 38
type input ","
type input "m"
type input "M"
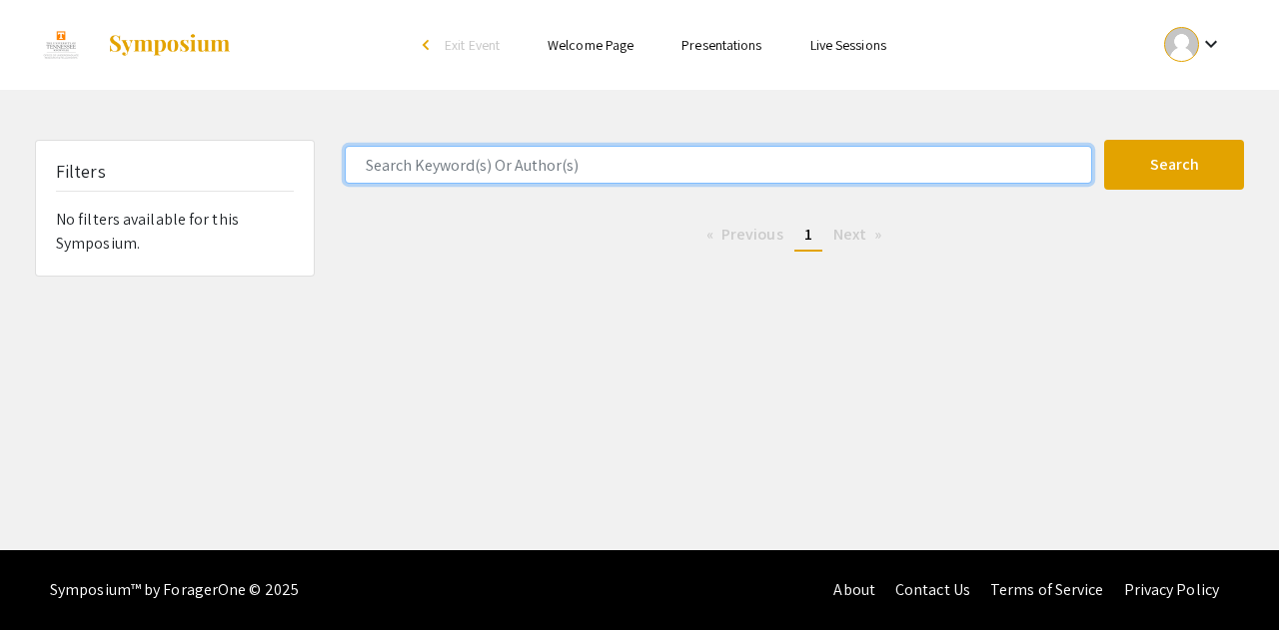
type input "v"
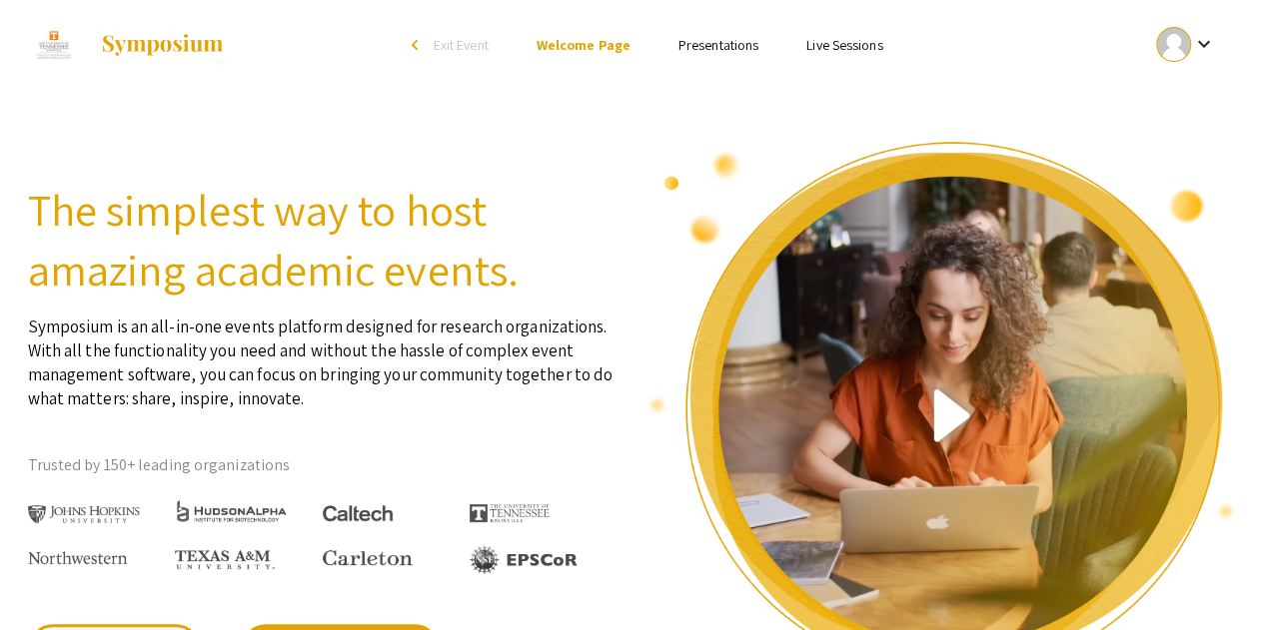
click at [725, 56] on li "Presentations" at bounding box center [718, 45] width 128 height 24
click at [1161, 56] on div at bounding box center [1173, 44] width 35 height 35
click at [1168, 101] on button "My Account" at bounding box center [1196, 99] width 123 height 48
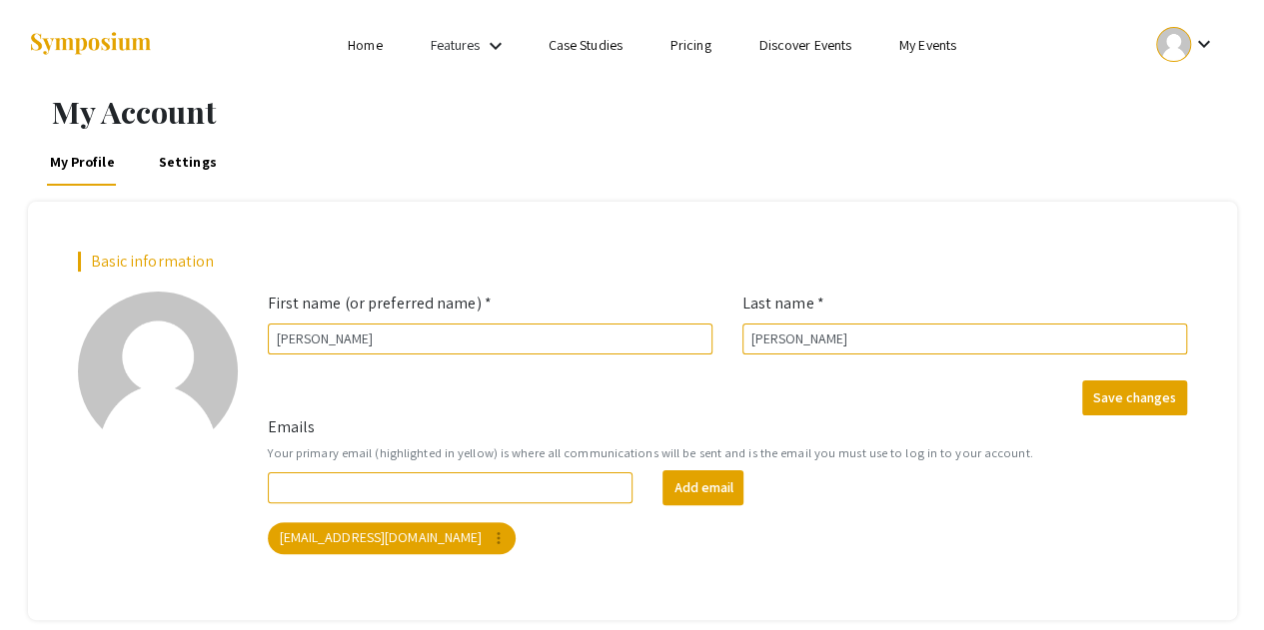
click at [1224, 41] on button "keyboard_arrow_down" at bounding box center [1185, 44] width 101 height 45
click at [1201, 139] on button "My Submissions" at bounding box center [1196, 147] width 123 height 48
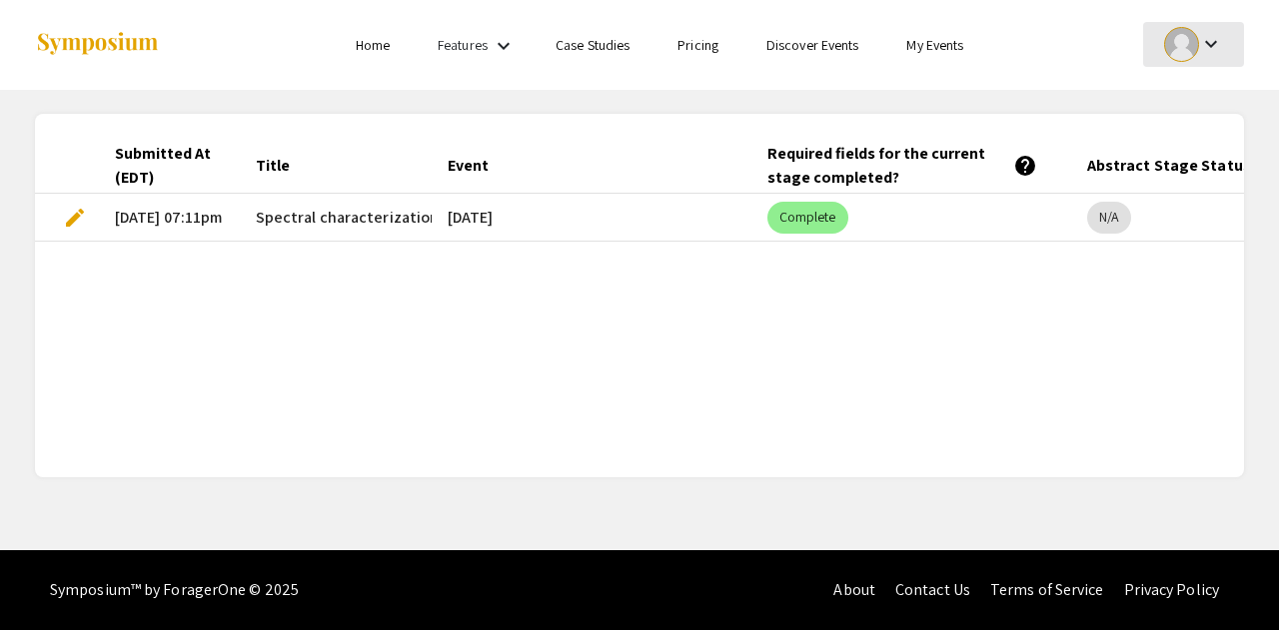
click at [1201, 57] on div "keyboard_arrow_down" at bounding box center [1193, 44] width 69 height 45
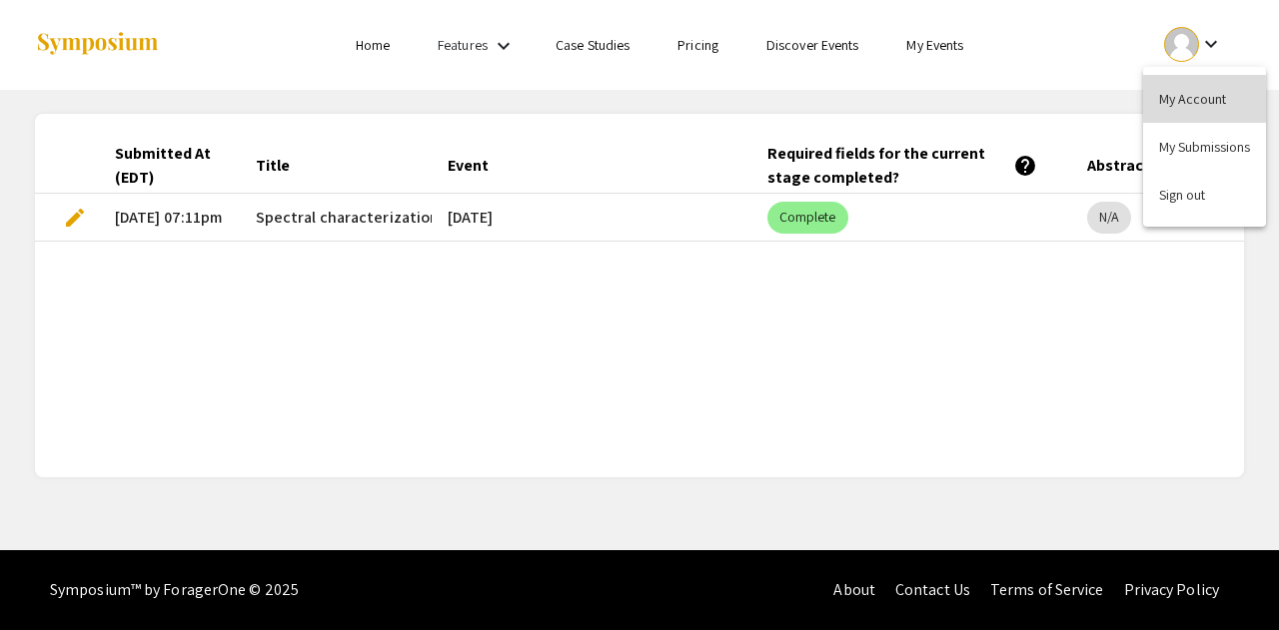
click at [1179, 90] on button "My Account" at bounding box center [1204, 99] width 123 height 48
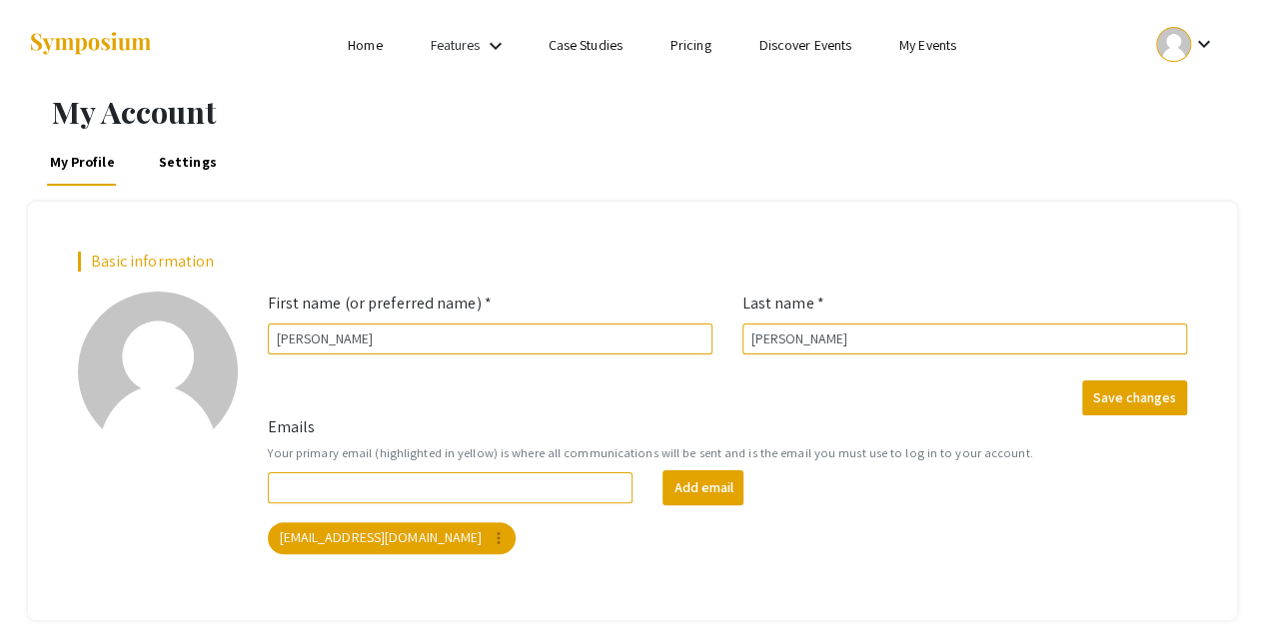
click at [793, 47] on link "Discover Events" at bounding box center [804, 45] width 93 height 18
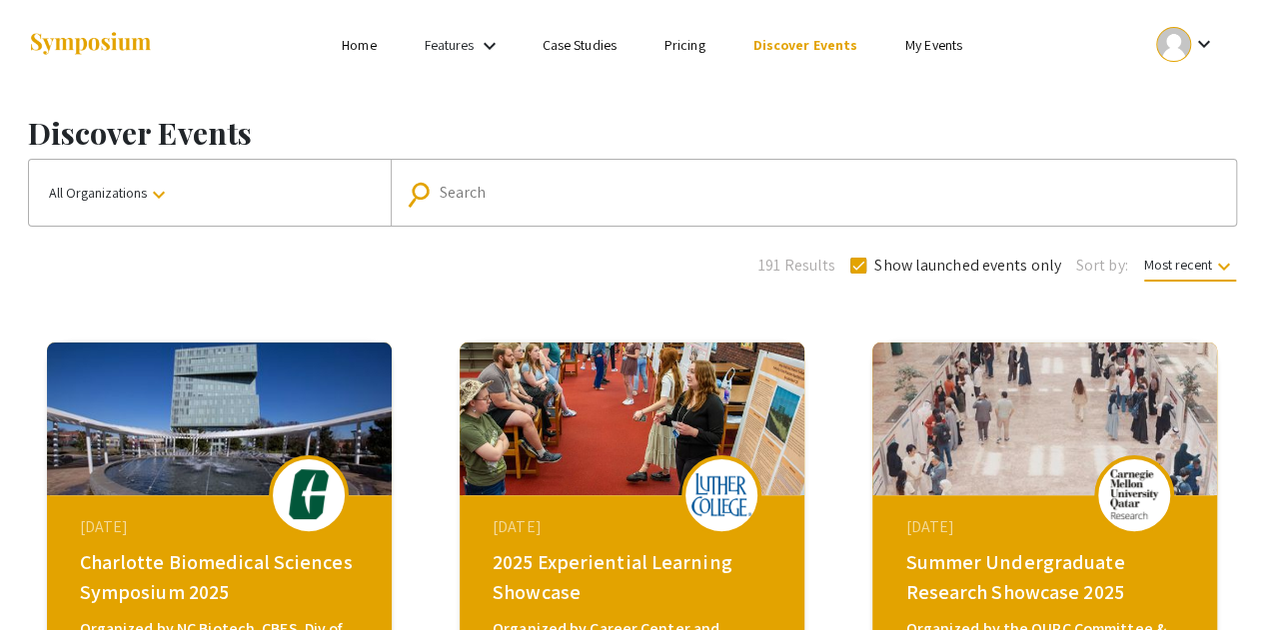
click at [356, 189] on button "All Organizations keyboard_arrow_down" at bounding box center [210, 193] width 362 height 66
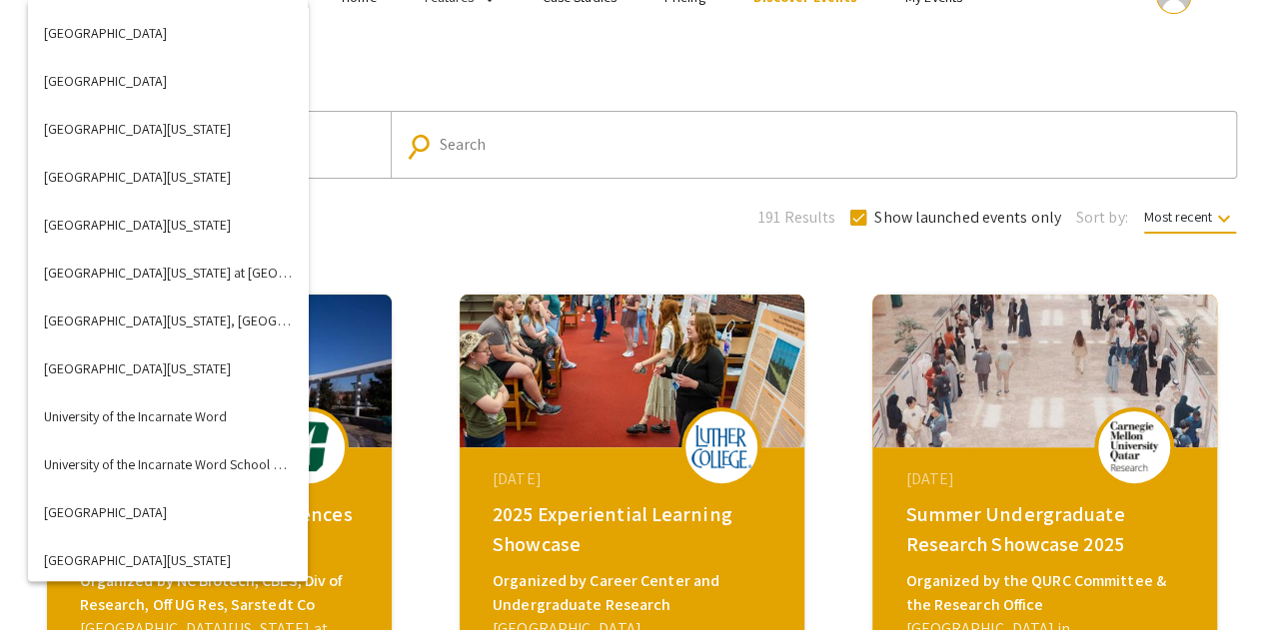
scroll to position [7089, 0]
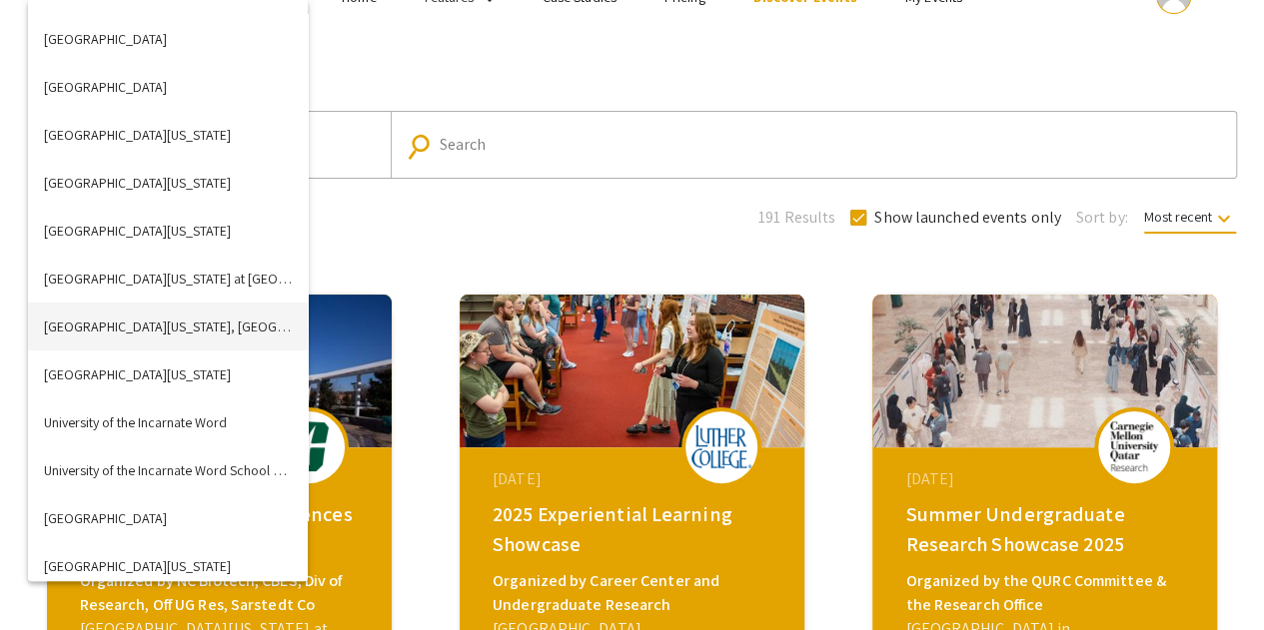
click at [192, 345] on button "[GEOGRAPHIC_DATA][US_STATE], [GEOGRAPHIC_DATA]" at bounding box center [168, 327] width 280 height 48
checkbox input "false"
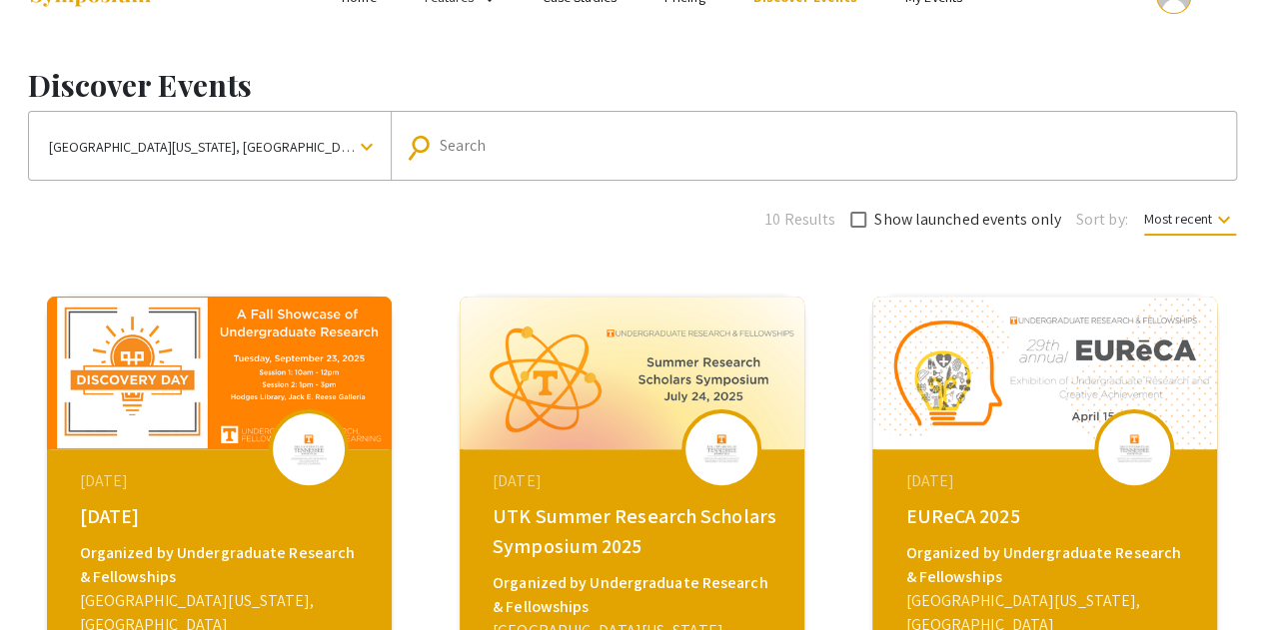
scroll to position [174, 0]
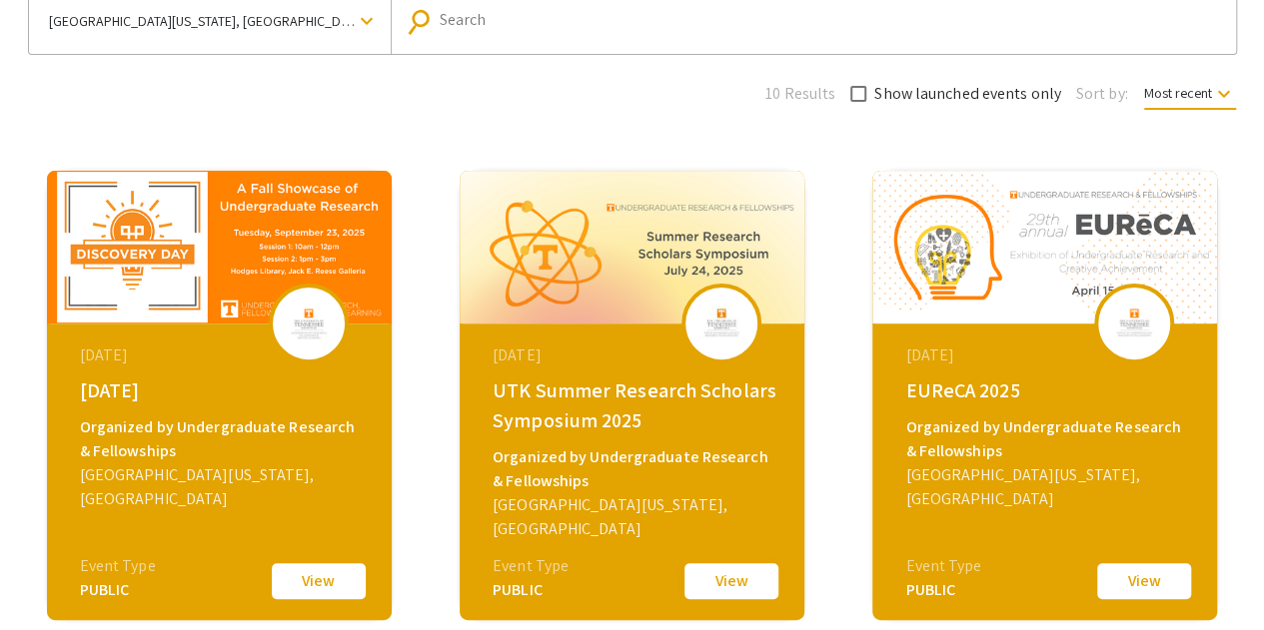
click at [687, 566] on button "View" at bounding box center [731, 581] width 100 height 42
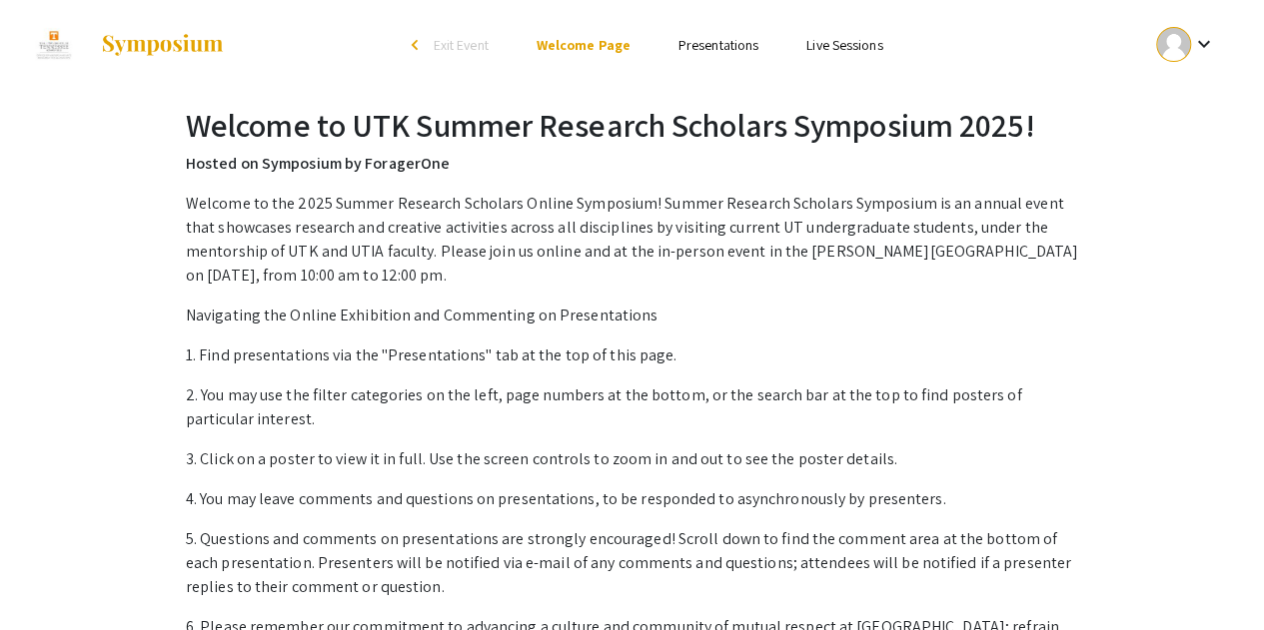
click at [720, 35] on li "Presentations" at bounding box center [718, 45] width 128 height 24
click at [723, 49] on link "Presentations" at bounding box center [718, 45] width 80 height 18
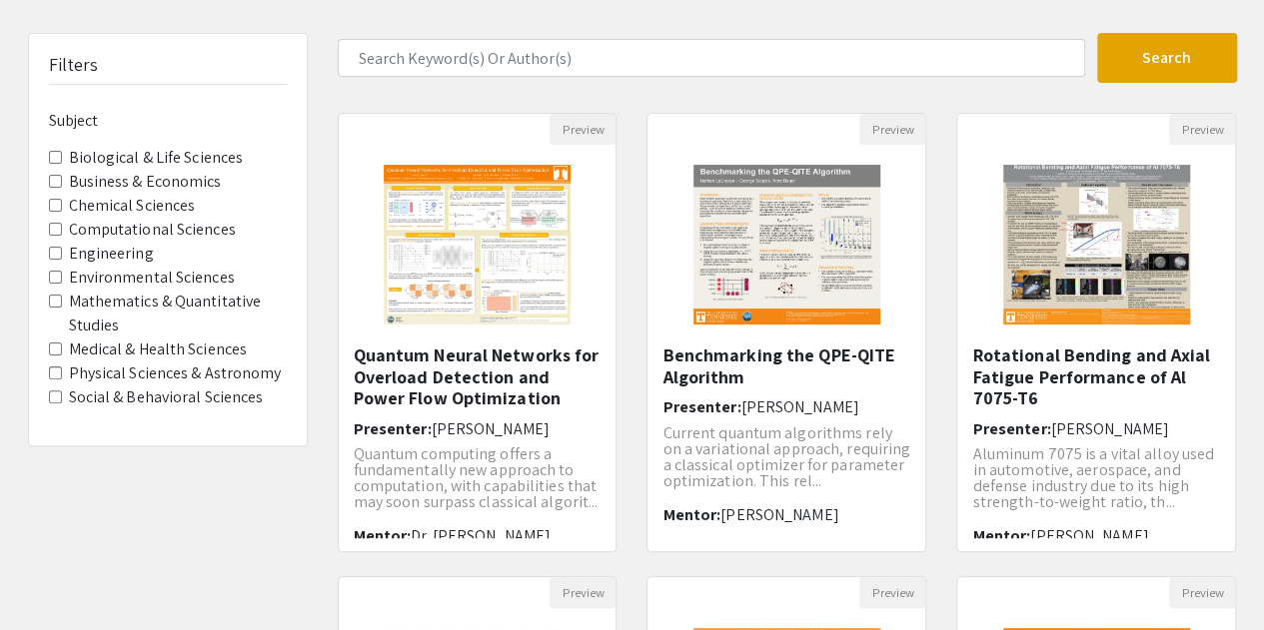
scroll to position [116, 0]
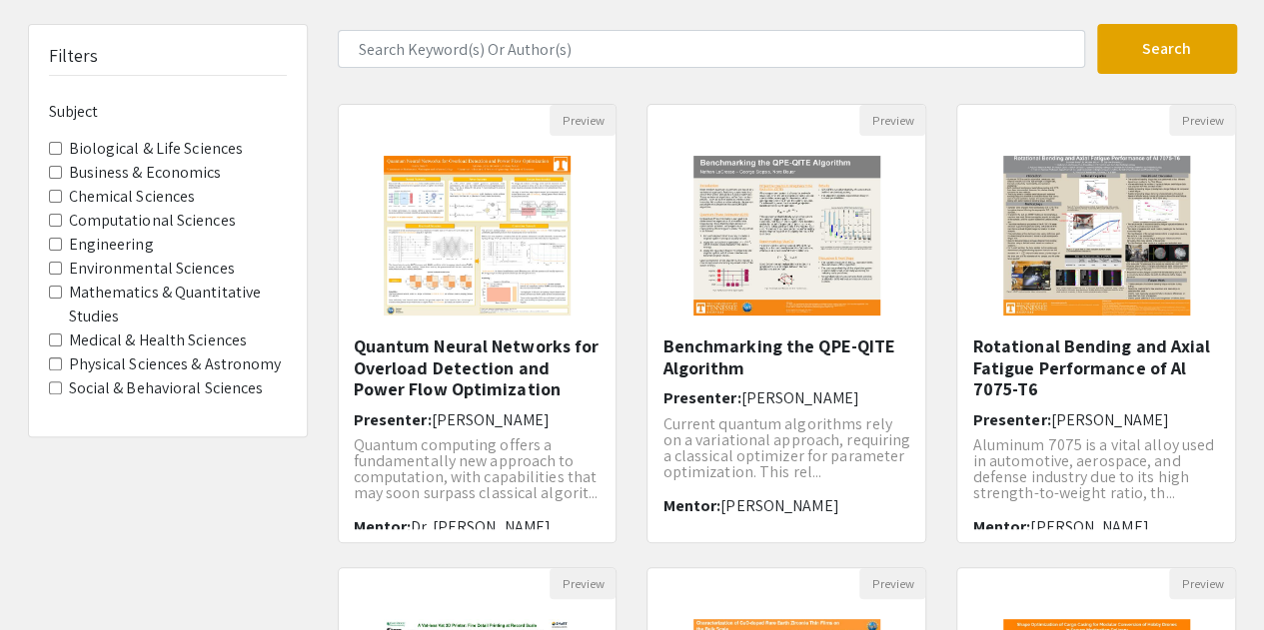
click at [126, 223] on label "Computational Sciences" at bounding box center [152, 221] width 167 height 24
click at [62, 223] on Sciences "Computational Sciences" at bounding box center [55, 220] width 13 height 13
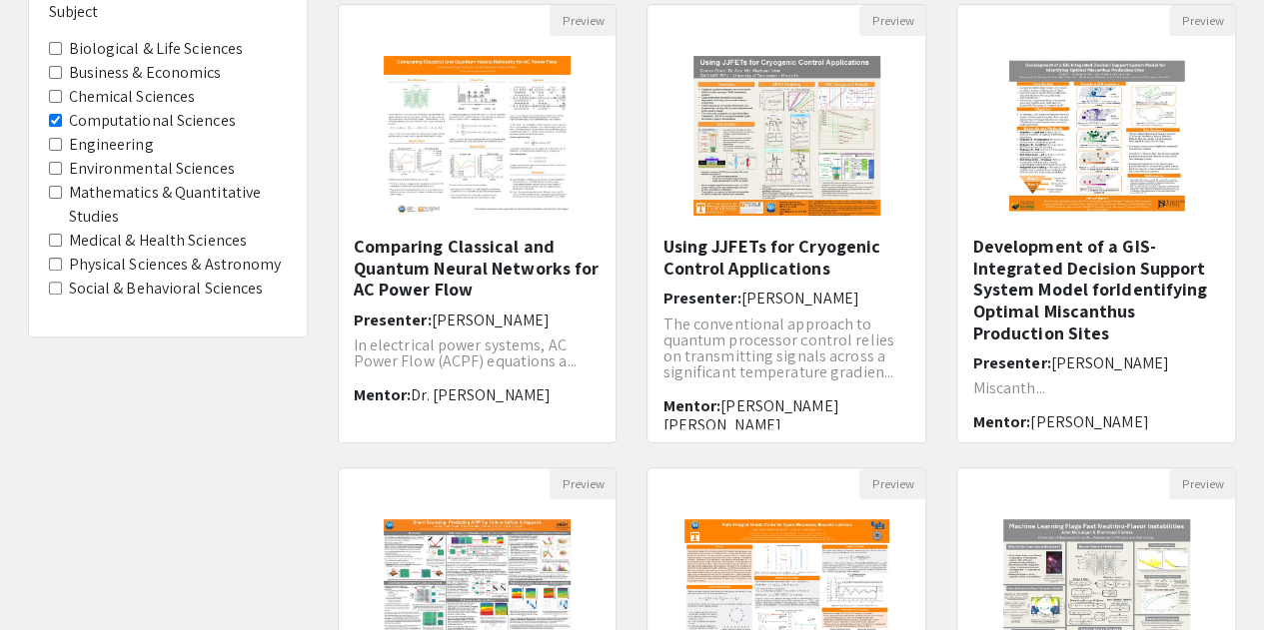
scroll to position [255, 0]
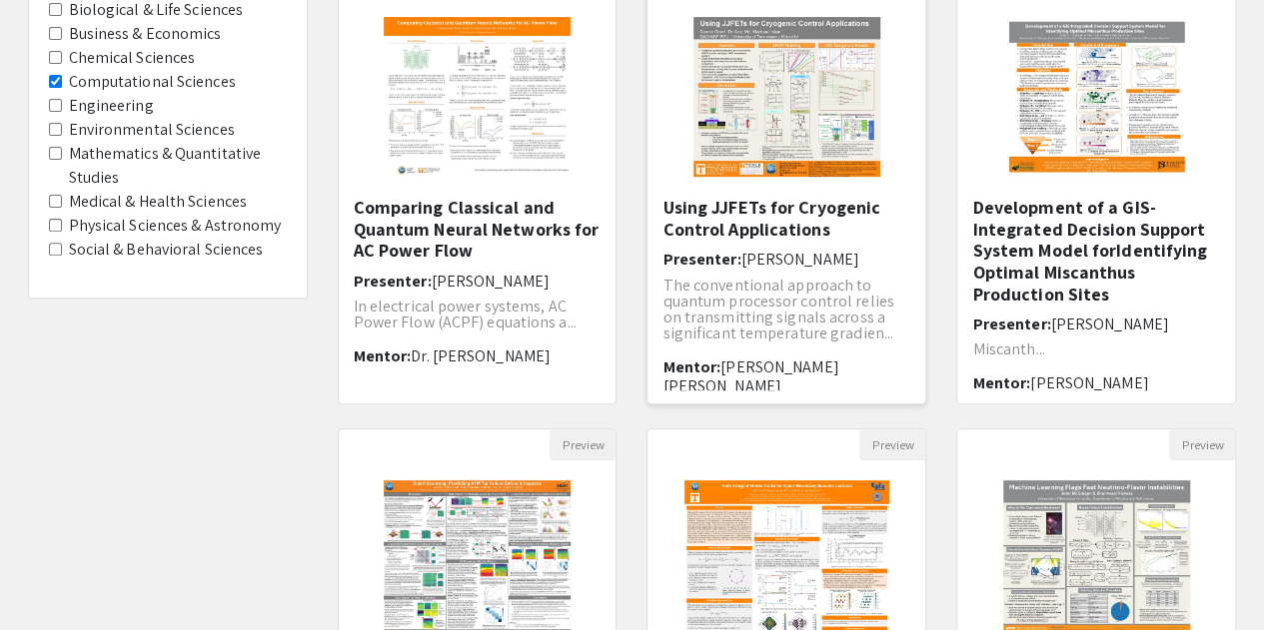
click at [789, 147] on img "Open Presentation <p><strong>Using JJFETs for Cryogenic Control Applications</s…" at bounding box center [786, 97] width 227 height 200
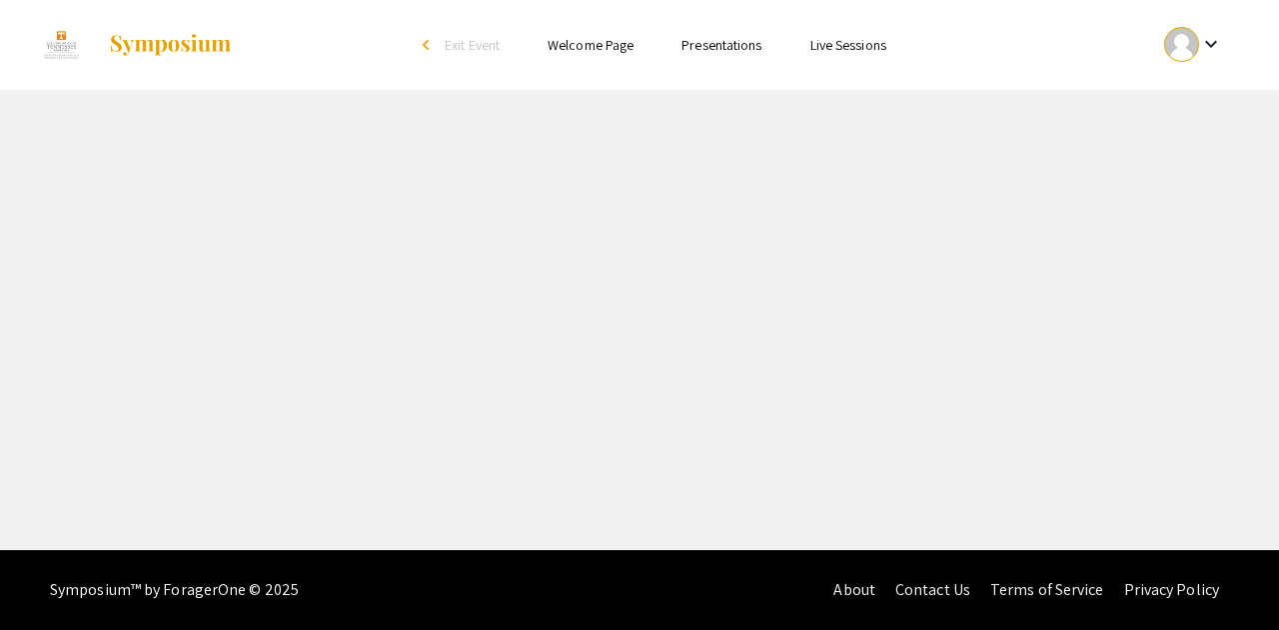
select select "custom"
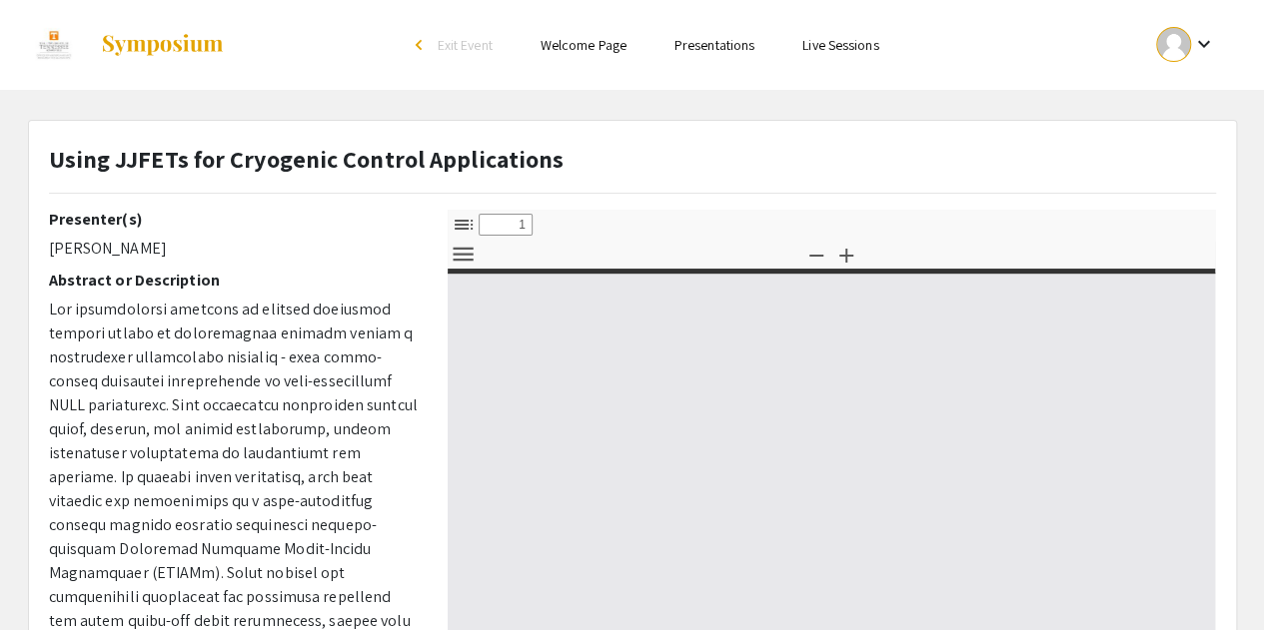
type input "0"
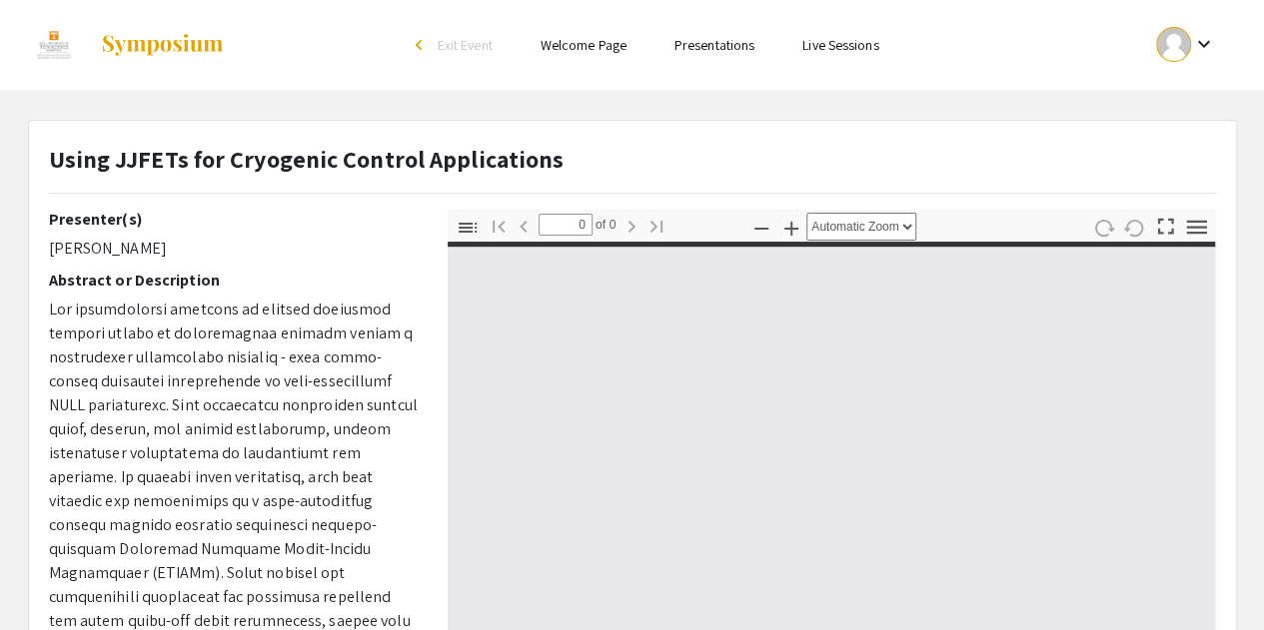
select select "custom"
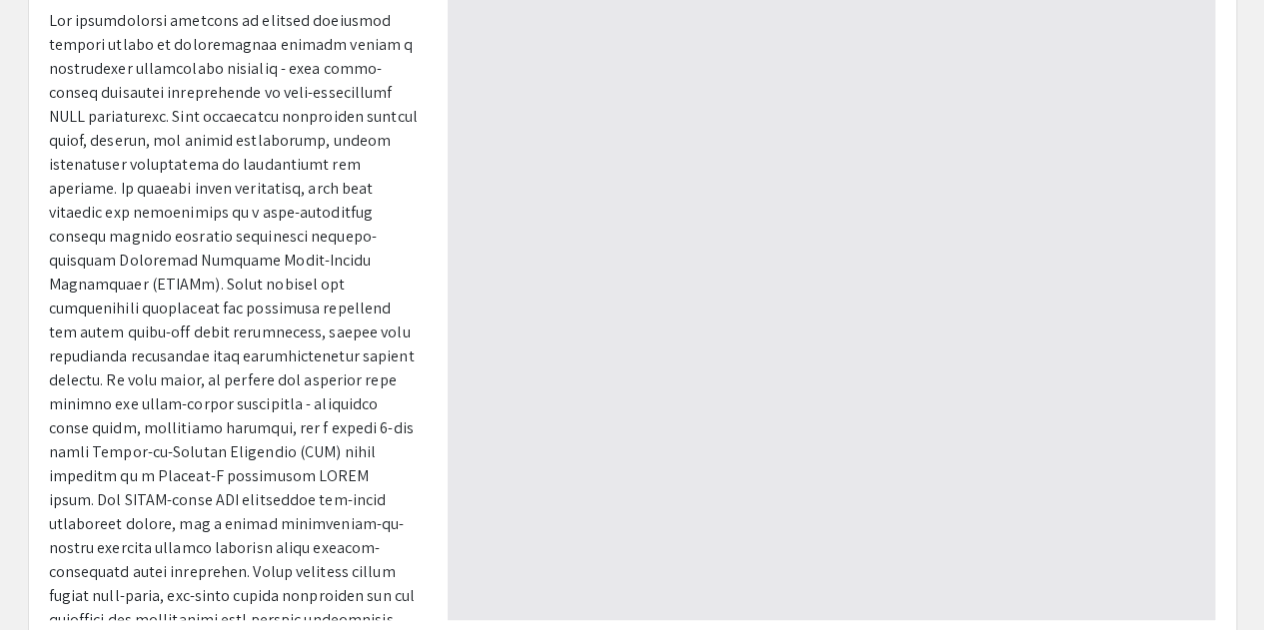
scroll to position [290, 0]
type input "1"
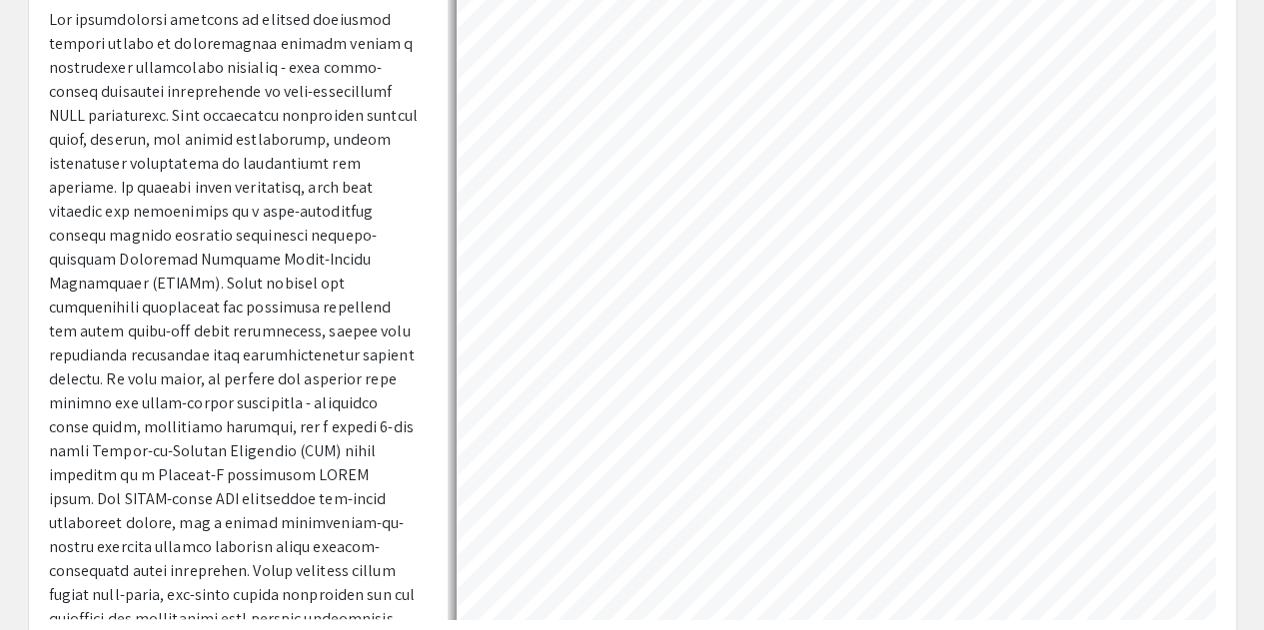
select select "auto"
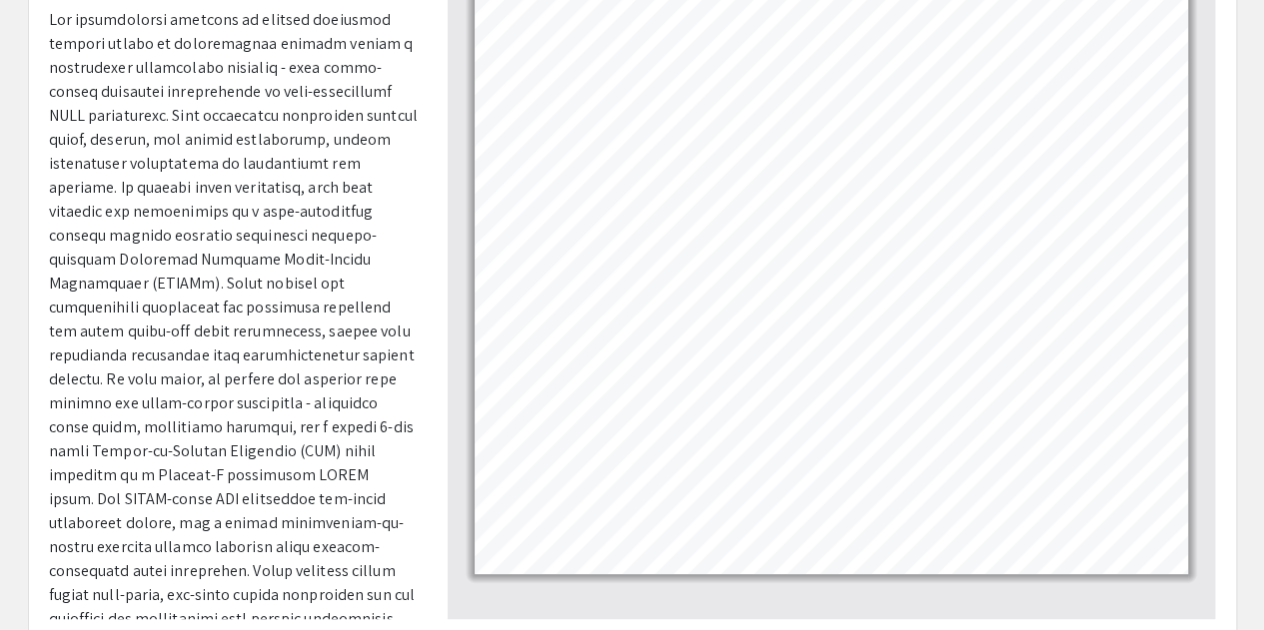
scroll to position [185, 0]
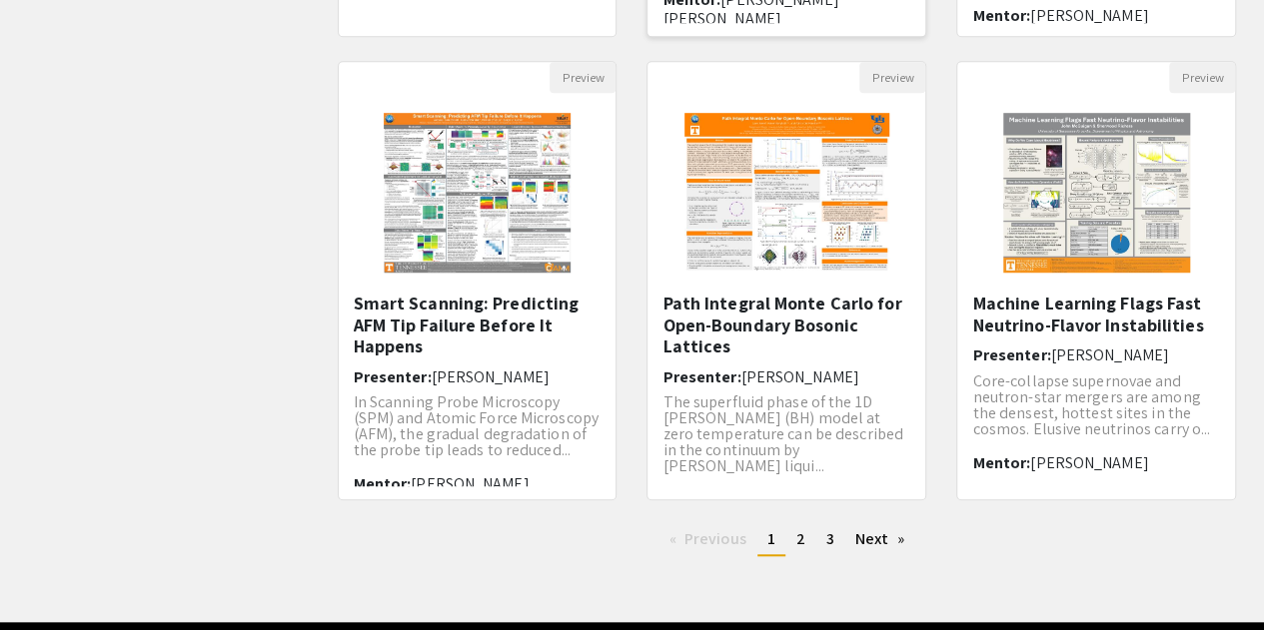
scroll to position [623, 0]
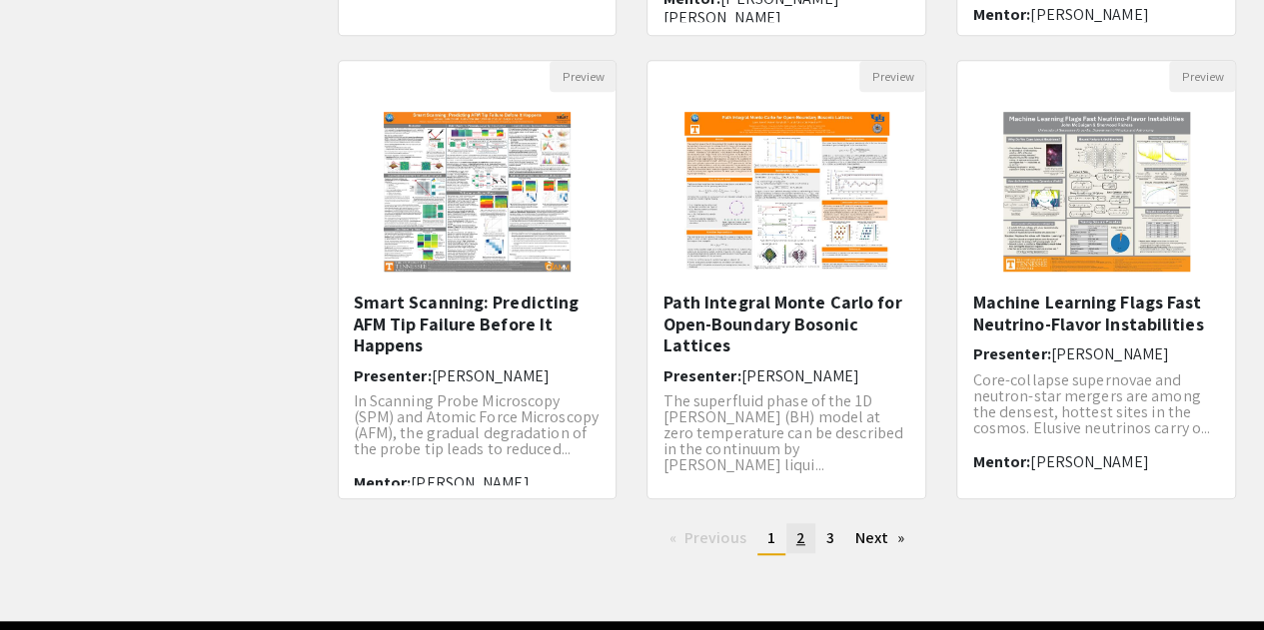
click at [796, 542] on span "2" at bounding box center [800, 537] width 9 height 21
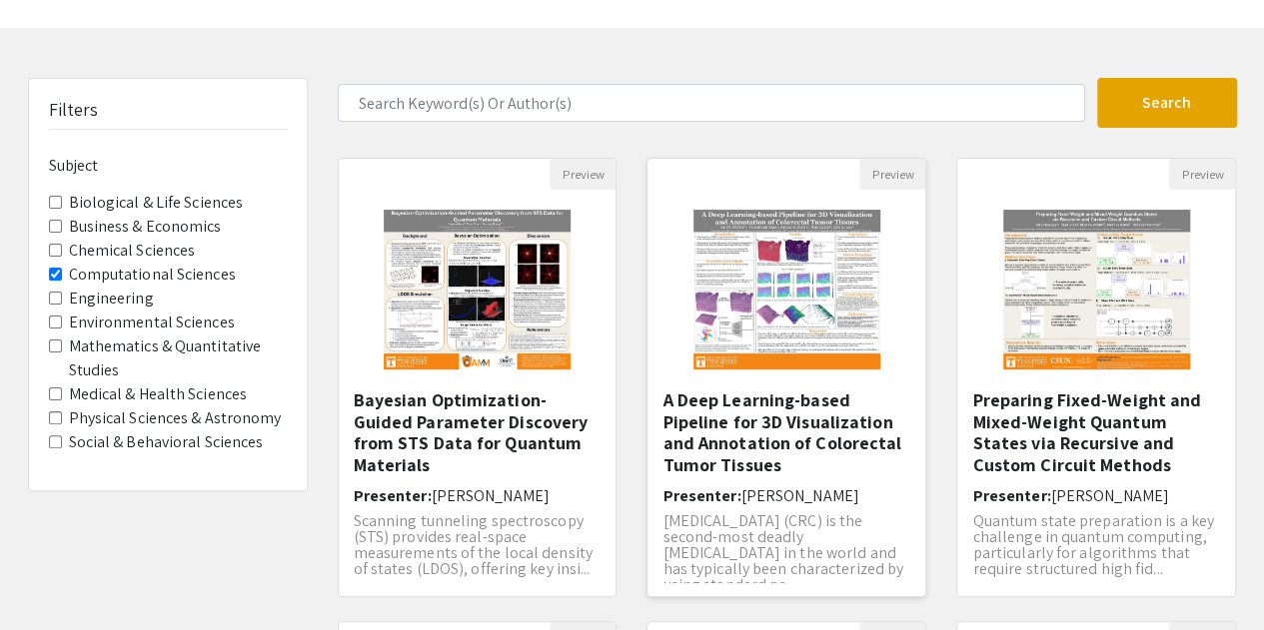
scroll to position [64, 0]
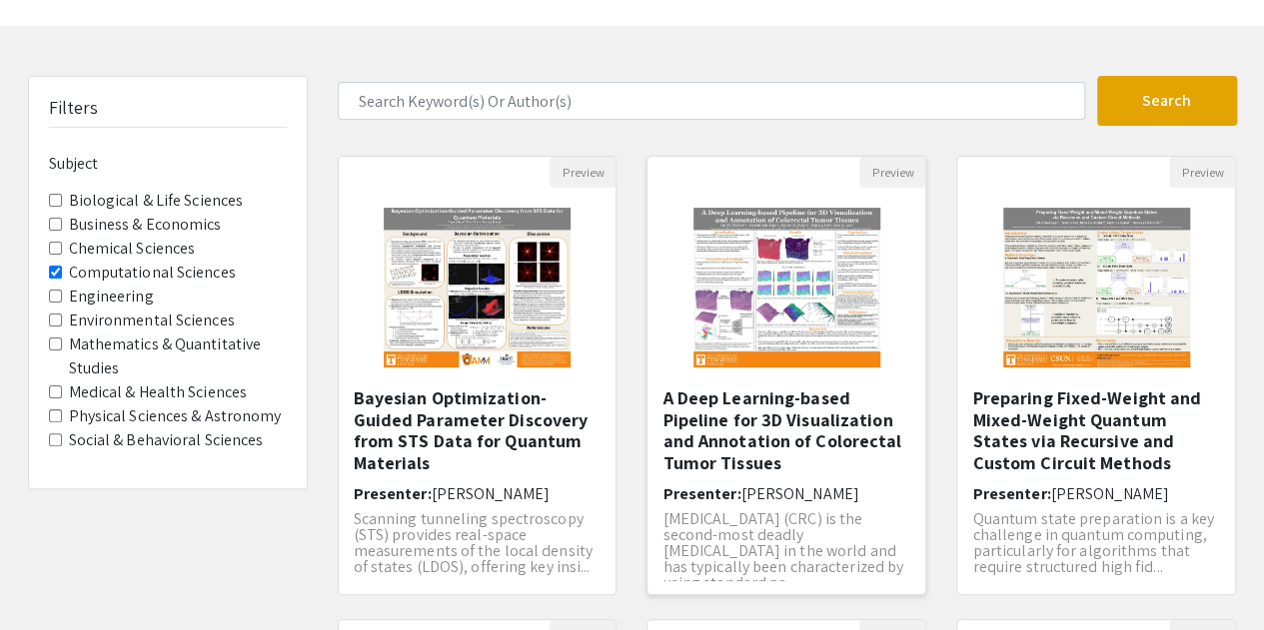
click at [760, 310] on img "Open Presentation <p>A Deep Learning-based Pipeline for 3D Visualization and An…" at bounding box center [786, 288] width 227 height 200
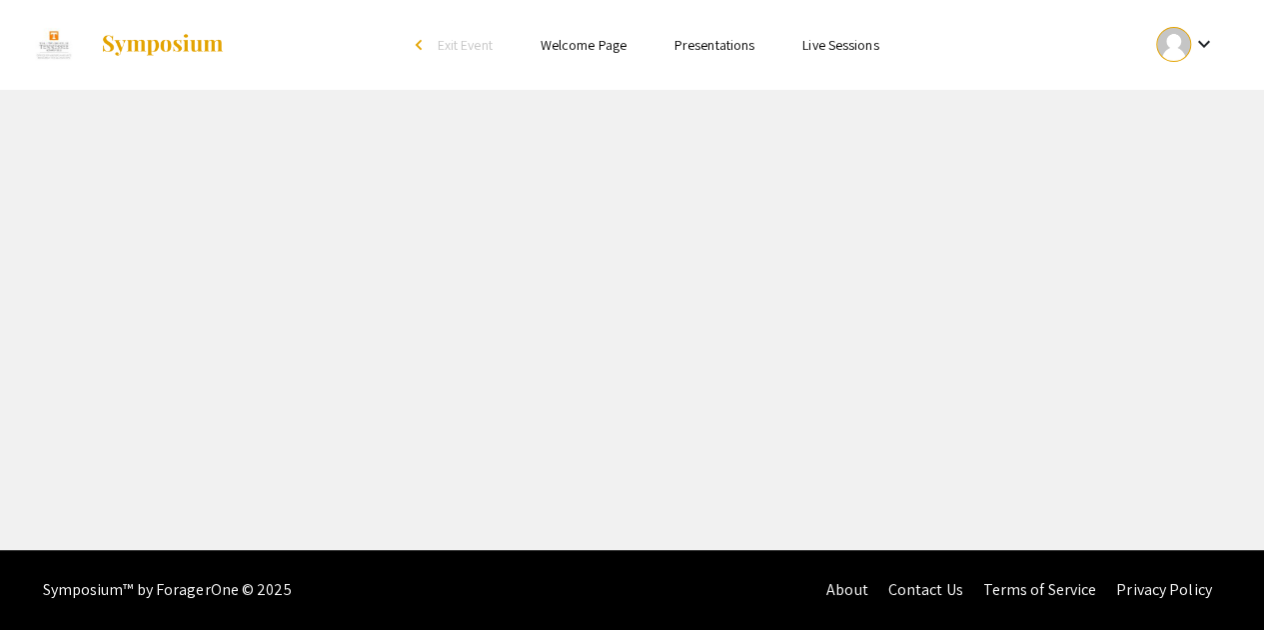
select select "custom"
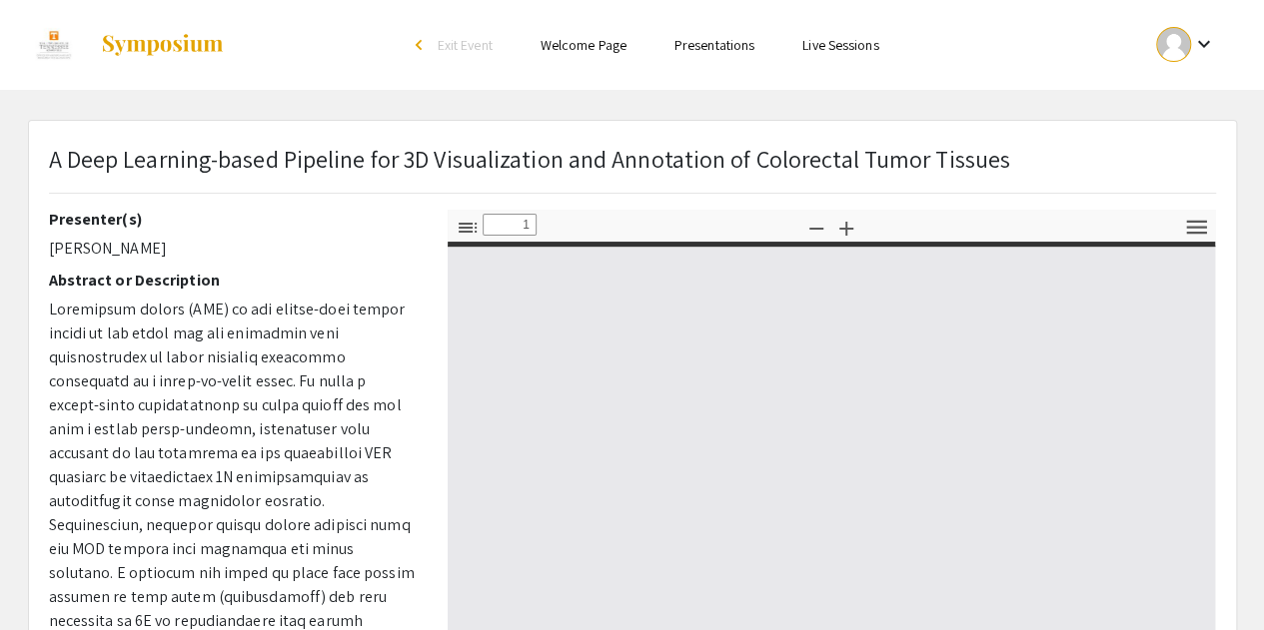
type input "0"
select select "custom"
type input "1"
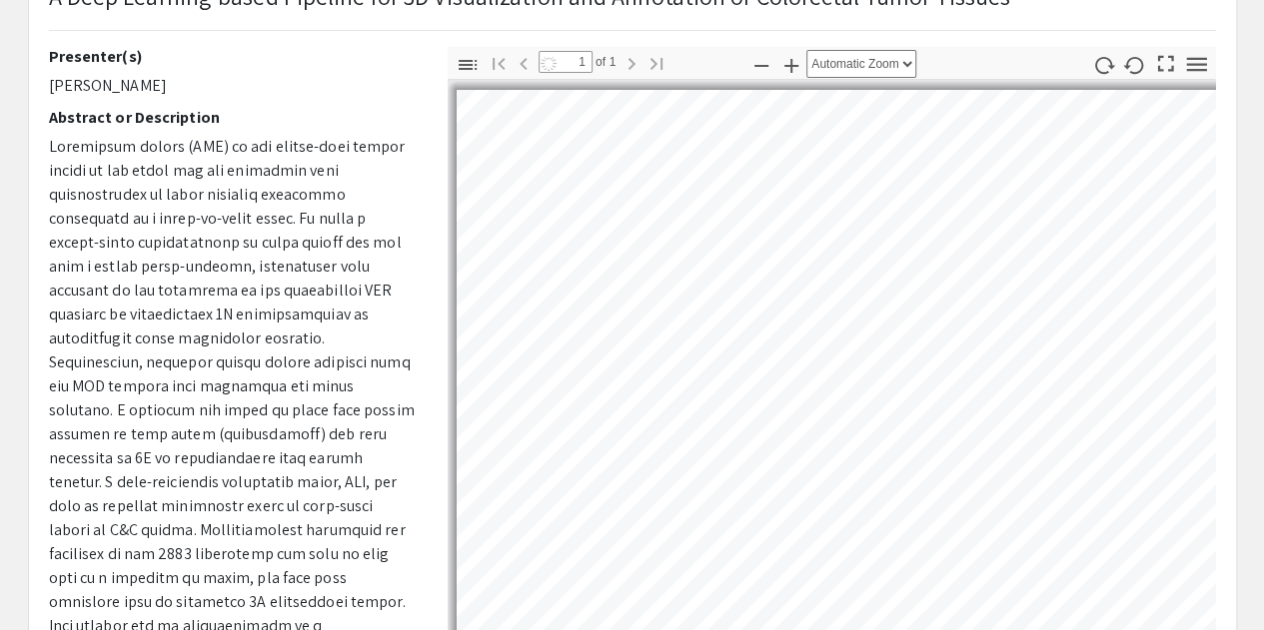
scroll to position [164, 0]
select select "auto"
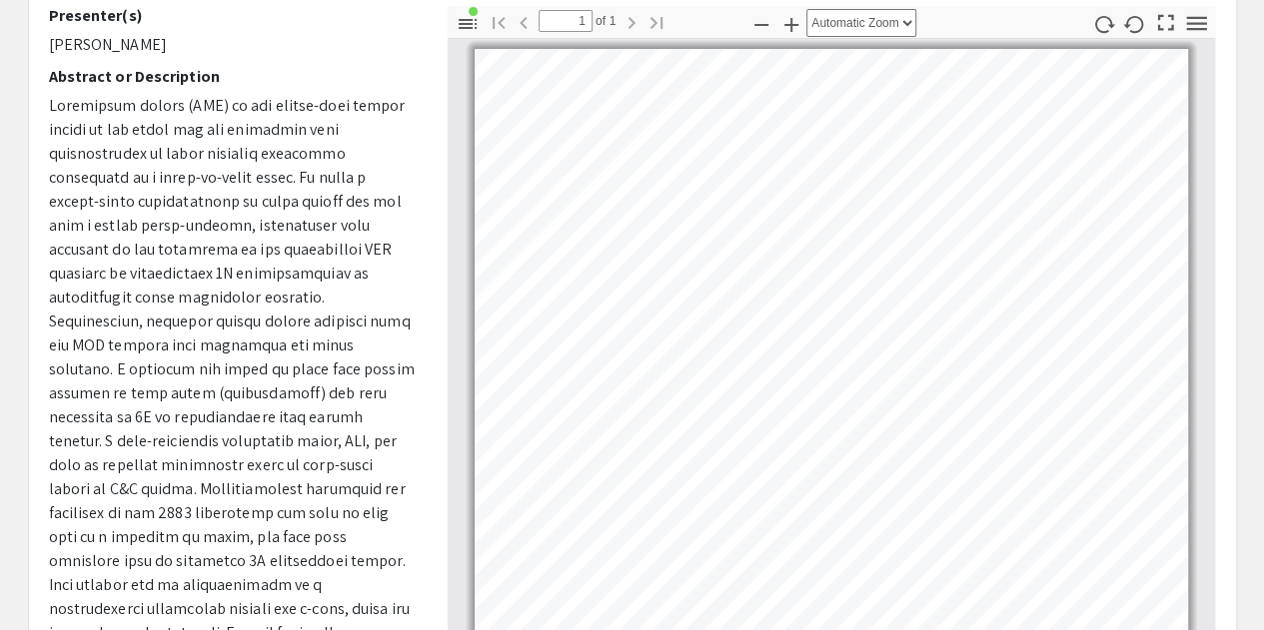
scroll to position [202, 0]
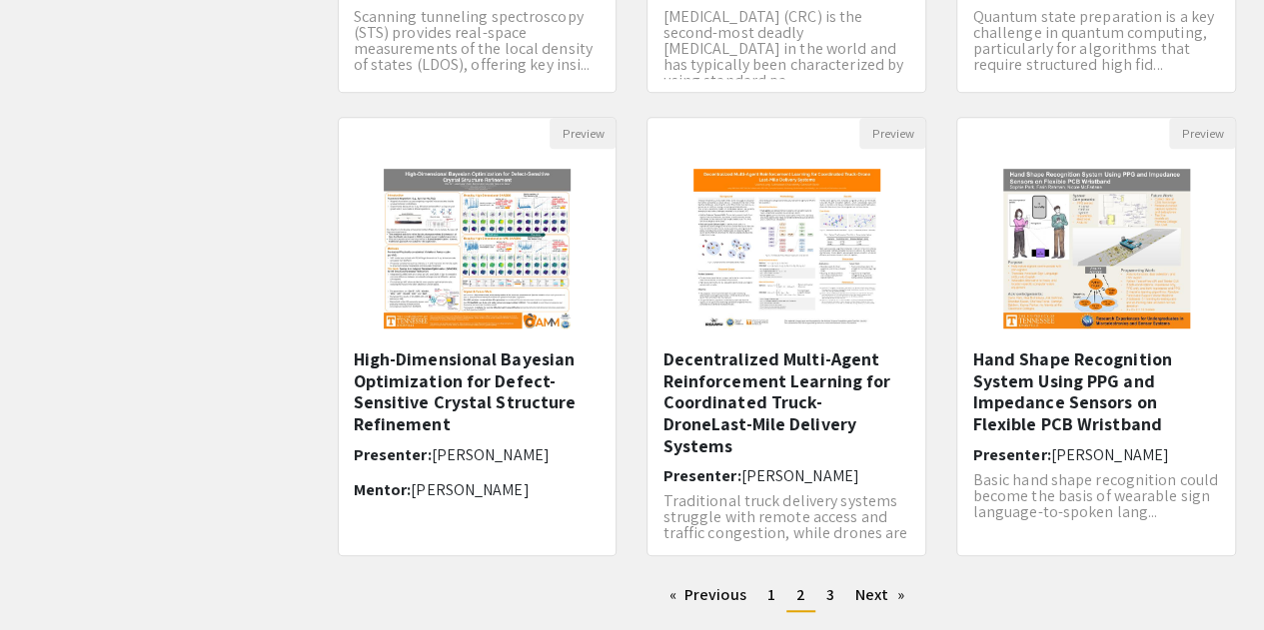
scroll to position [693, 0]
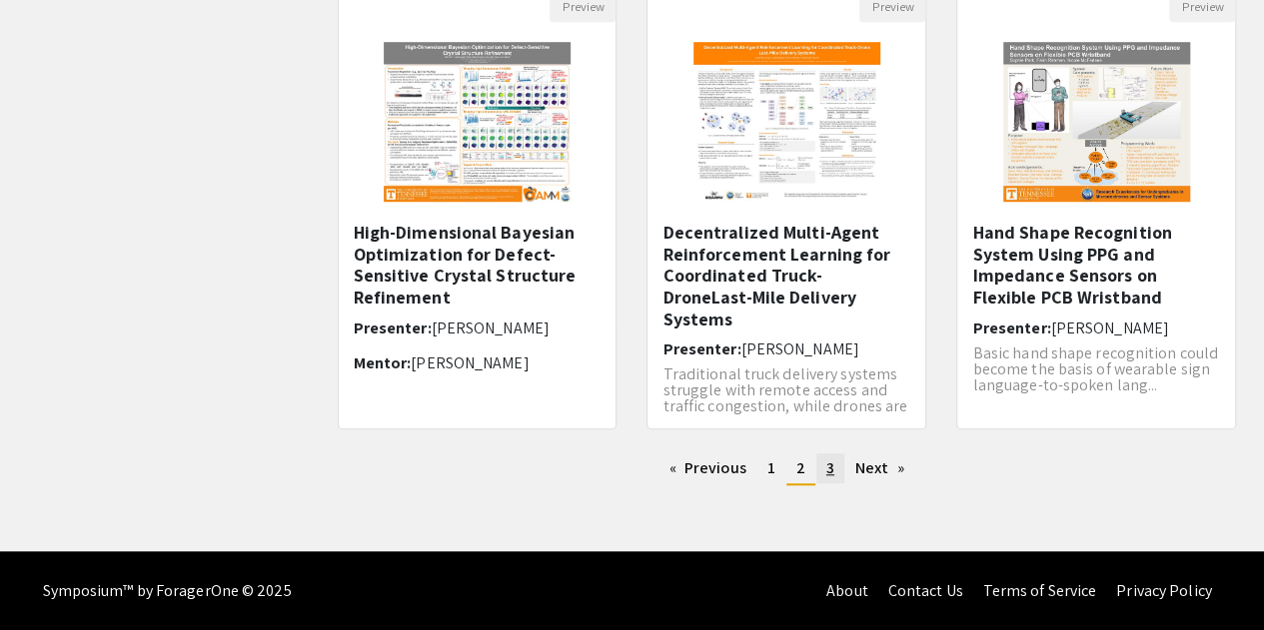
click at [837, 467] on link "page 3" at bounding box center [830, 469] width 28 height 30
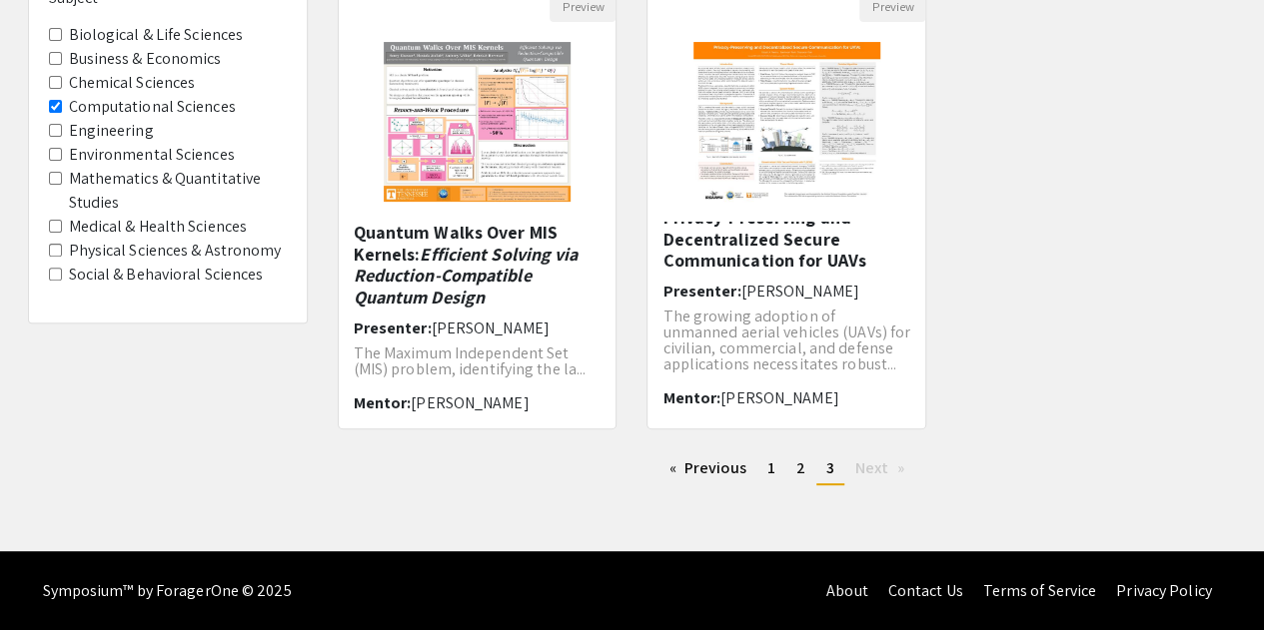
scroll to position [71, 0]
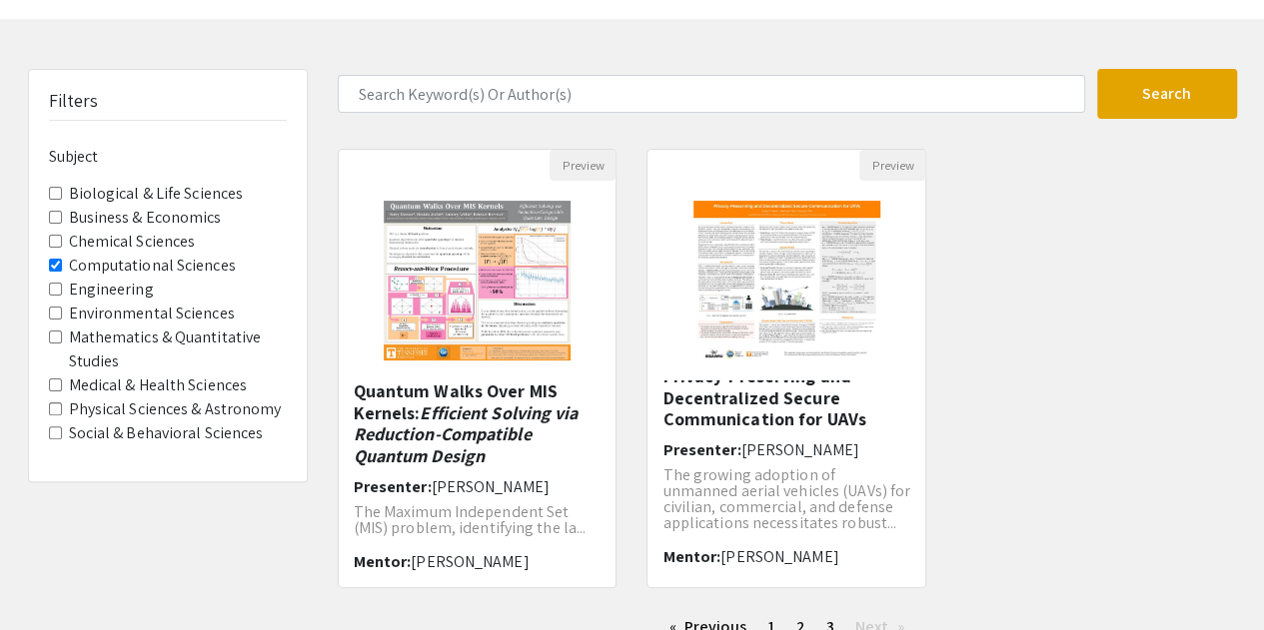
click at [110, 291] on label "Engineering" at bounding box center [111, 290] width 85 height 24
click at [62, 291] on input "Engineering" at bounding box center [55, 289] width 13 height 13
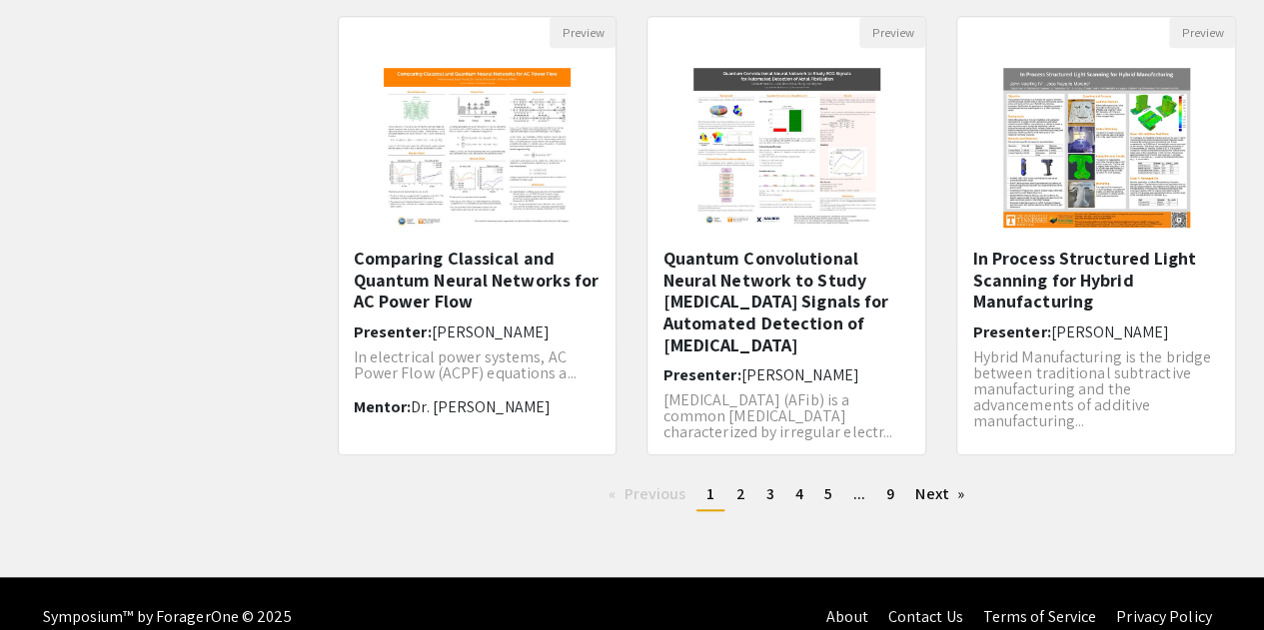
scroll to position [693, 0]
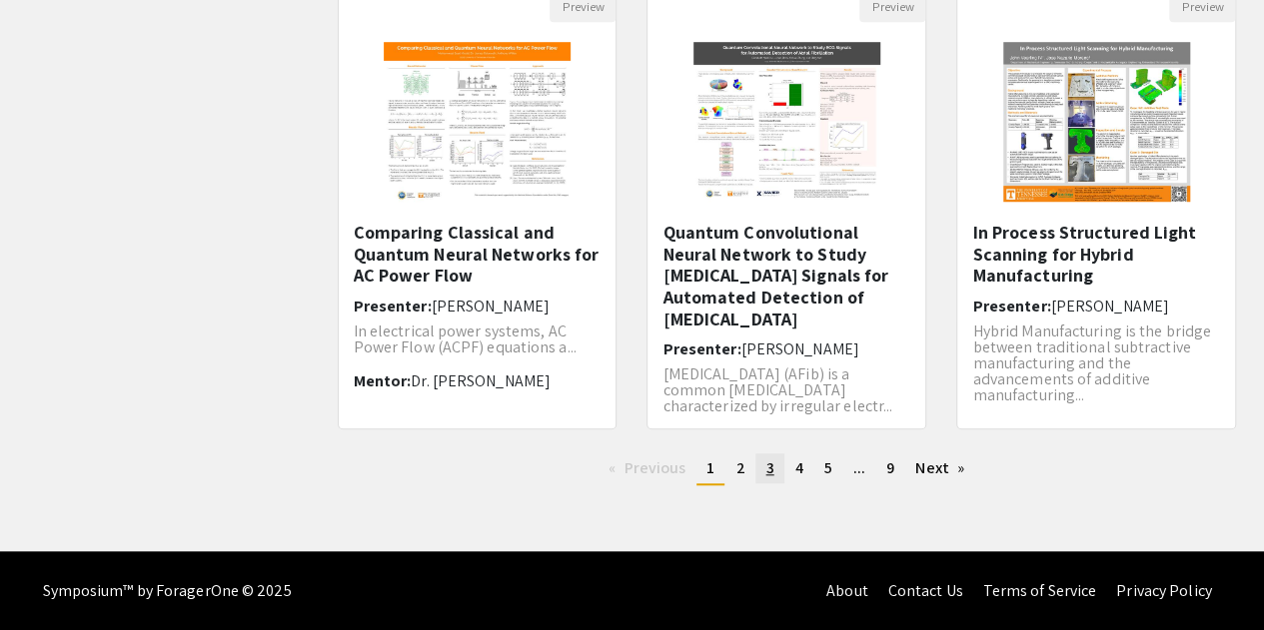
click at [757, 467] on link "page 3" at bounding box center [769, 469] width 28 height 30
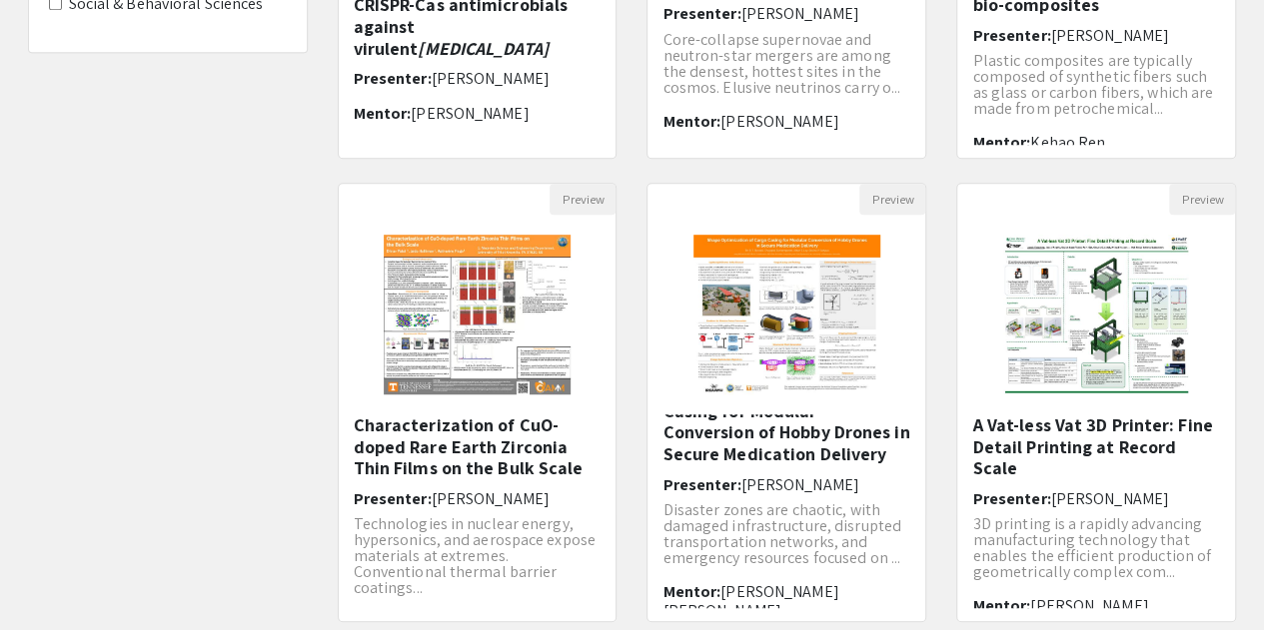
scroll to position [693, 0]
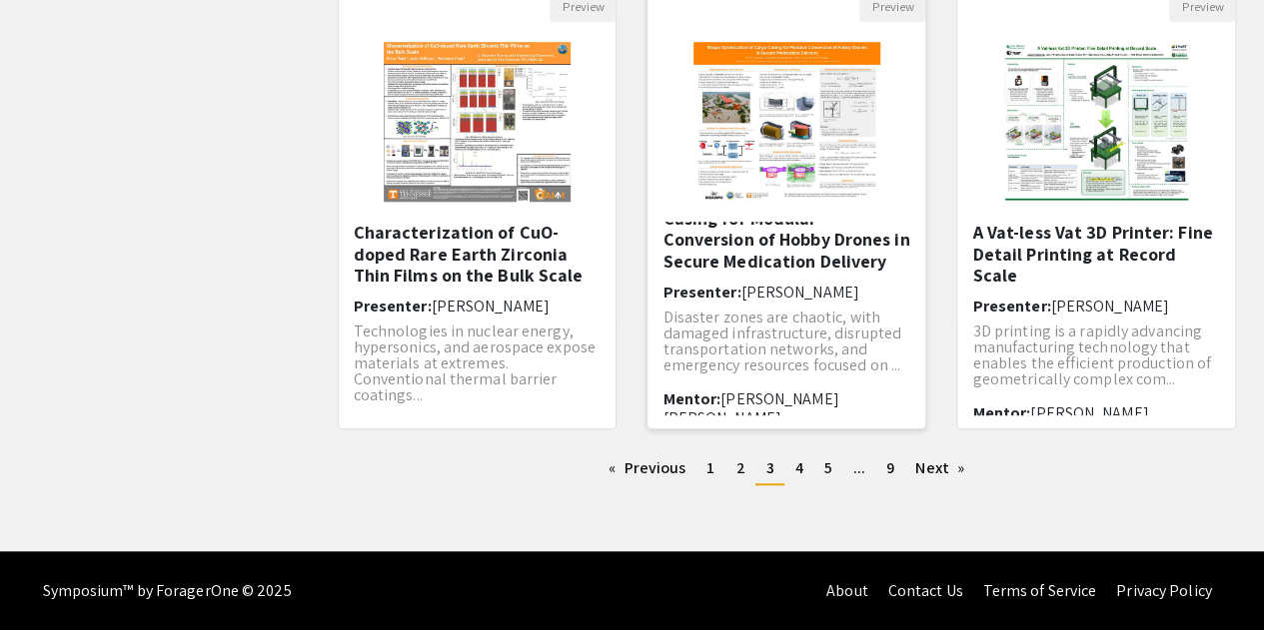
click at [734, 119] on img "Open Presentation <p>Shape Optimization of Cargo Casing for Modular Conversion …" at bounding box center [786, 122] width 227 height 200
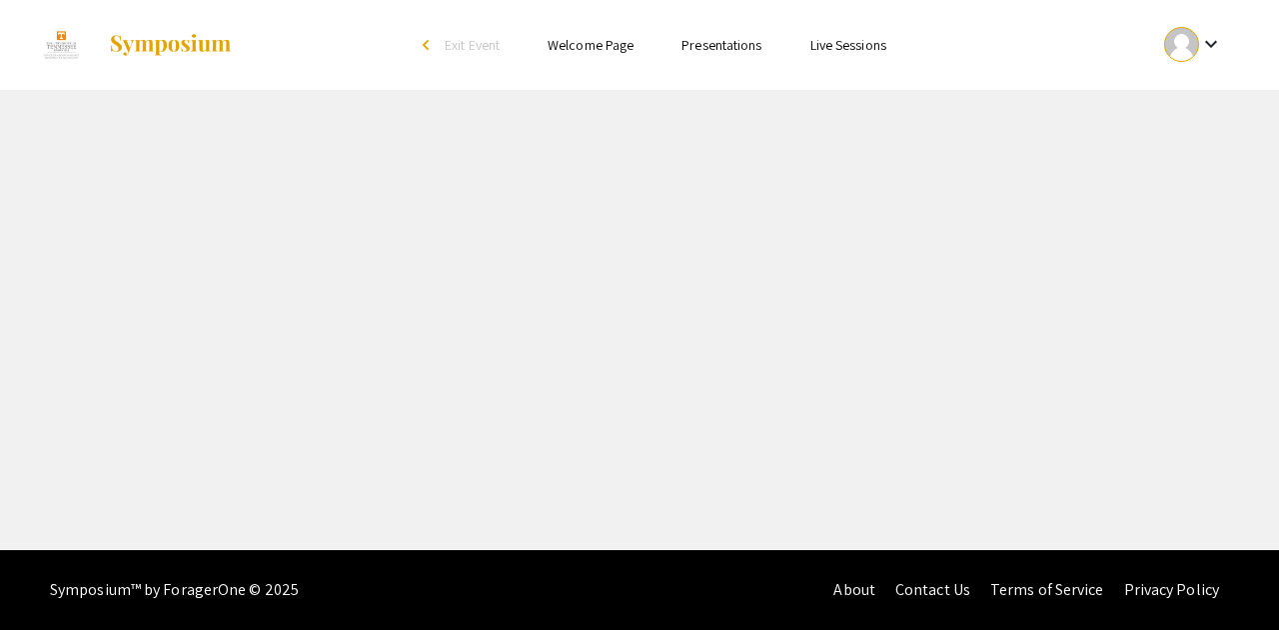
select select "custom"
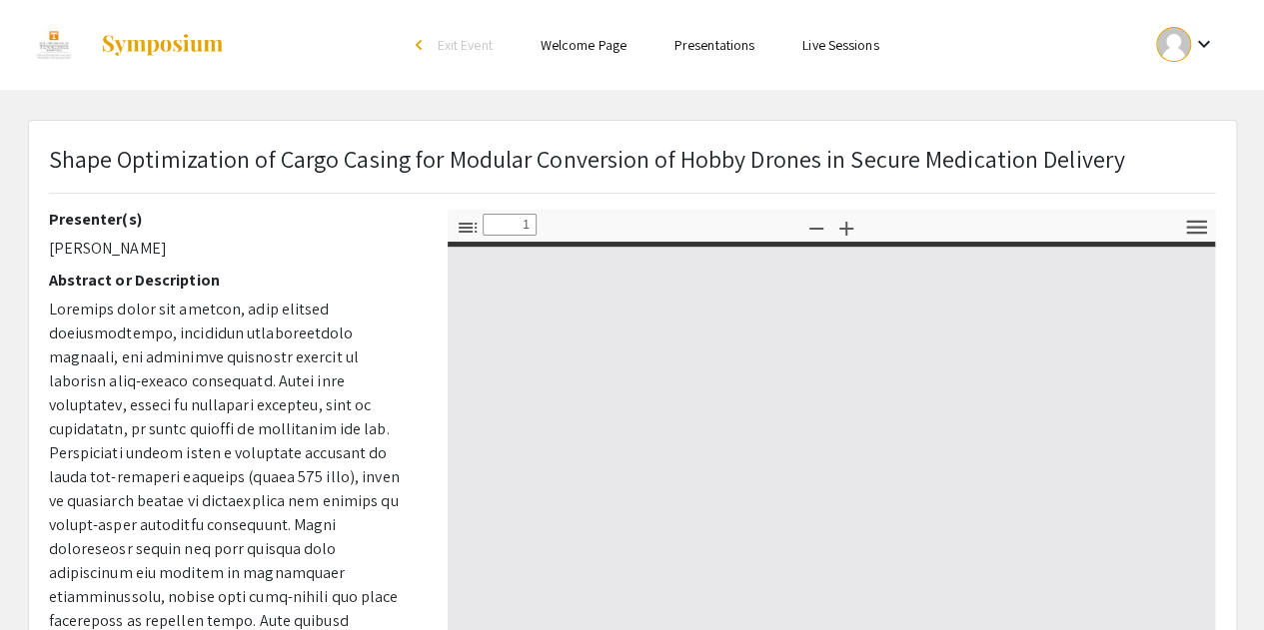
type input "0"
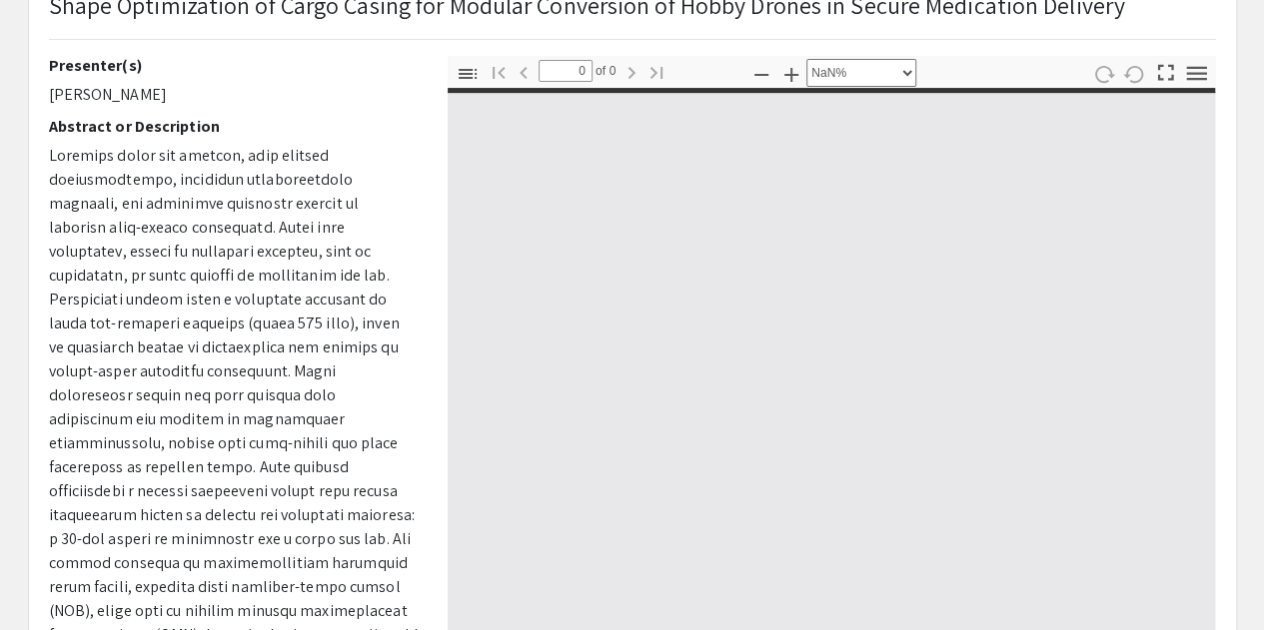
scroll to position [215, 0]
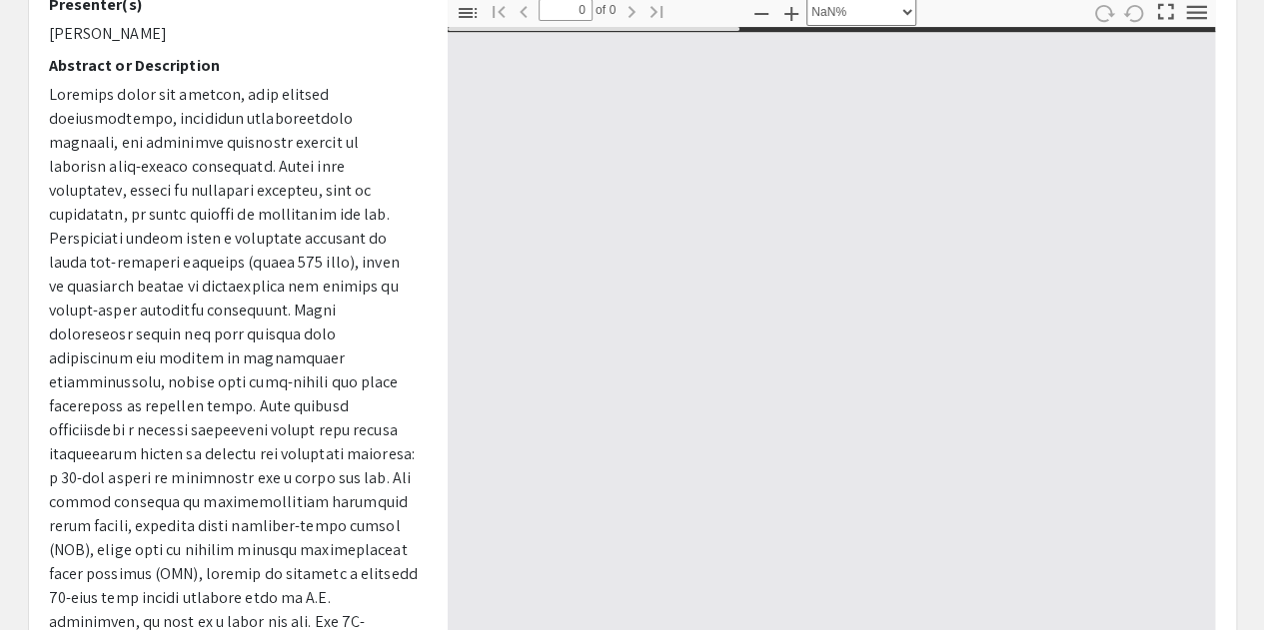
select select "auto"
type input "1"
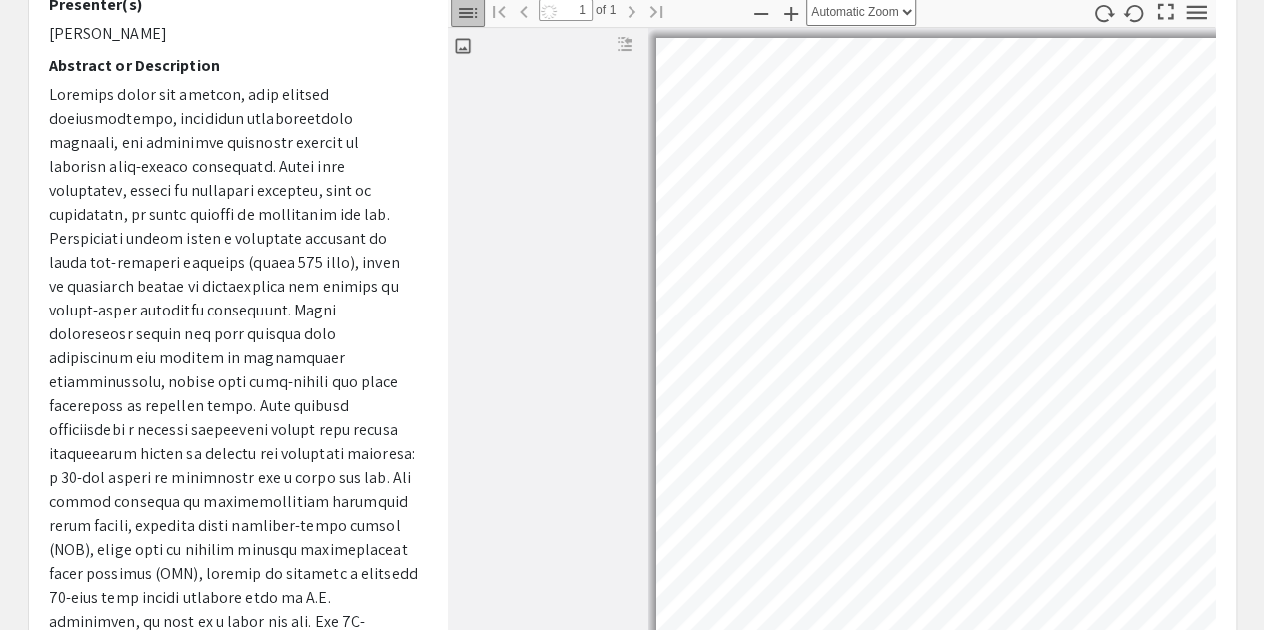
select select "auto"
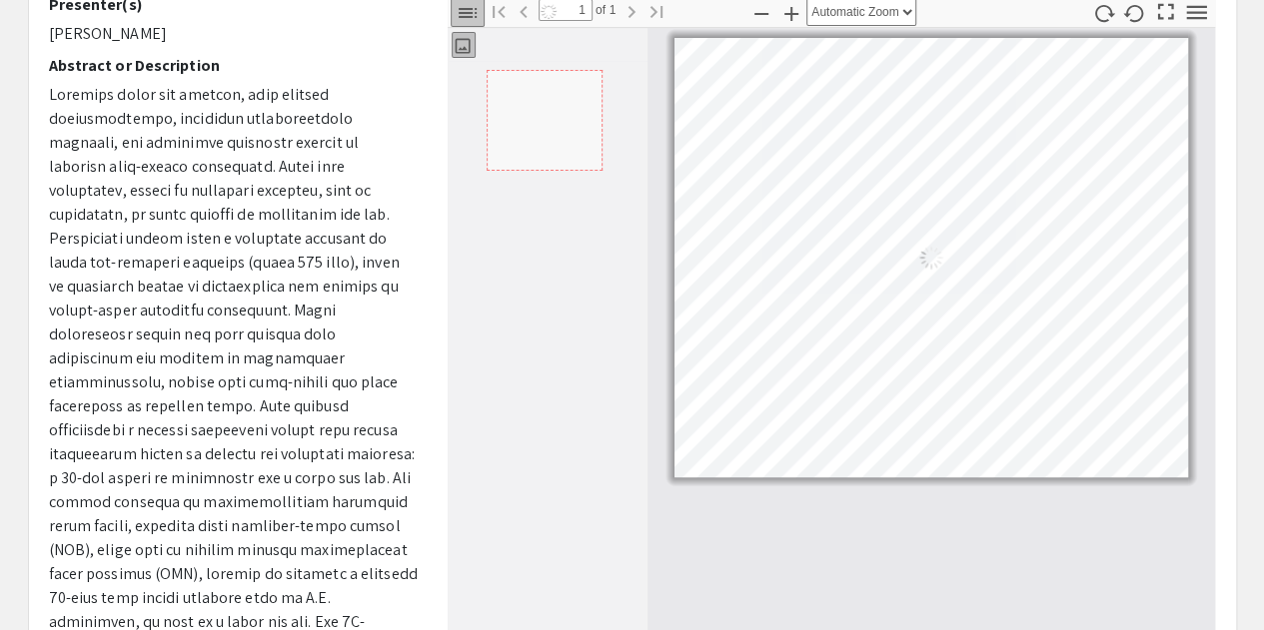
scroll to position [360, 0]
